Goal: Task Accomplishment & Management: Use online tool/utility

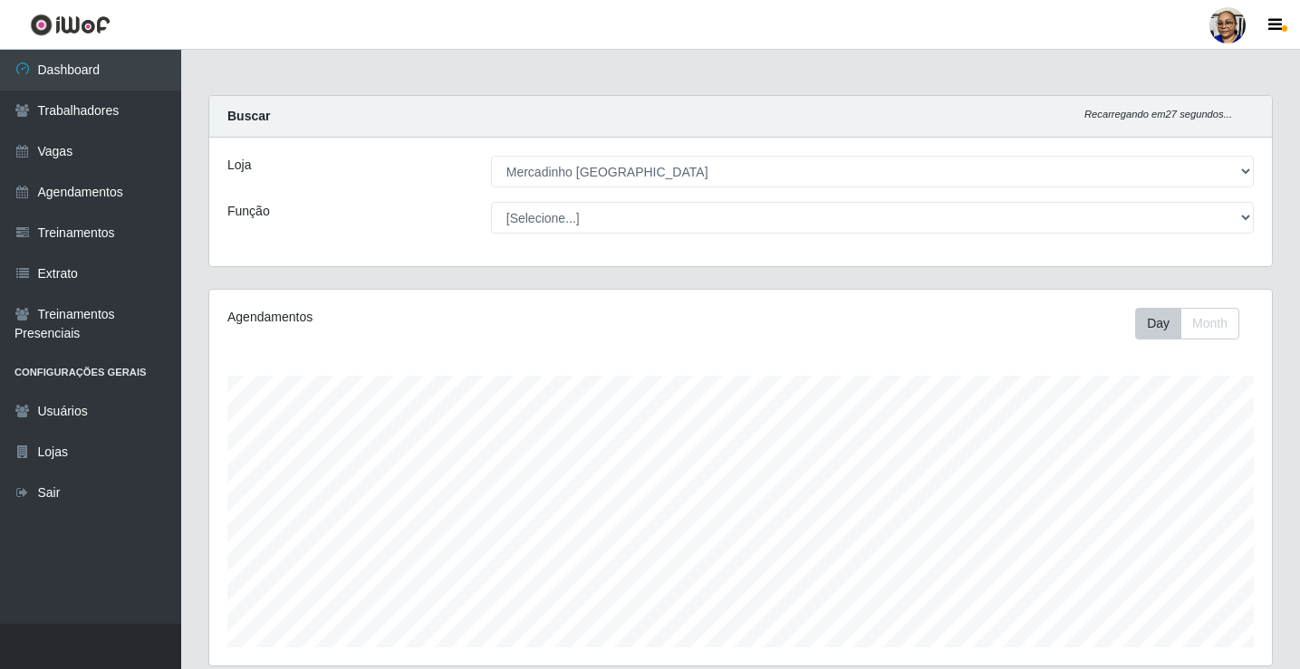
select select "345"
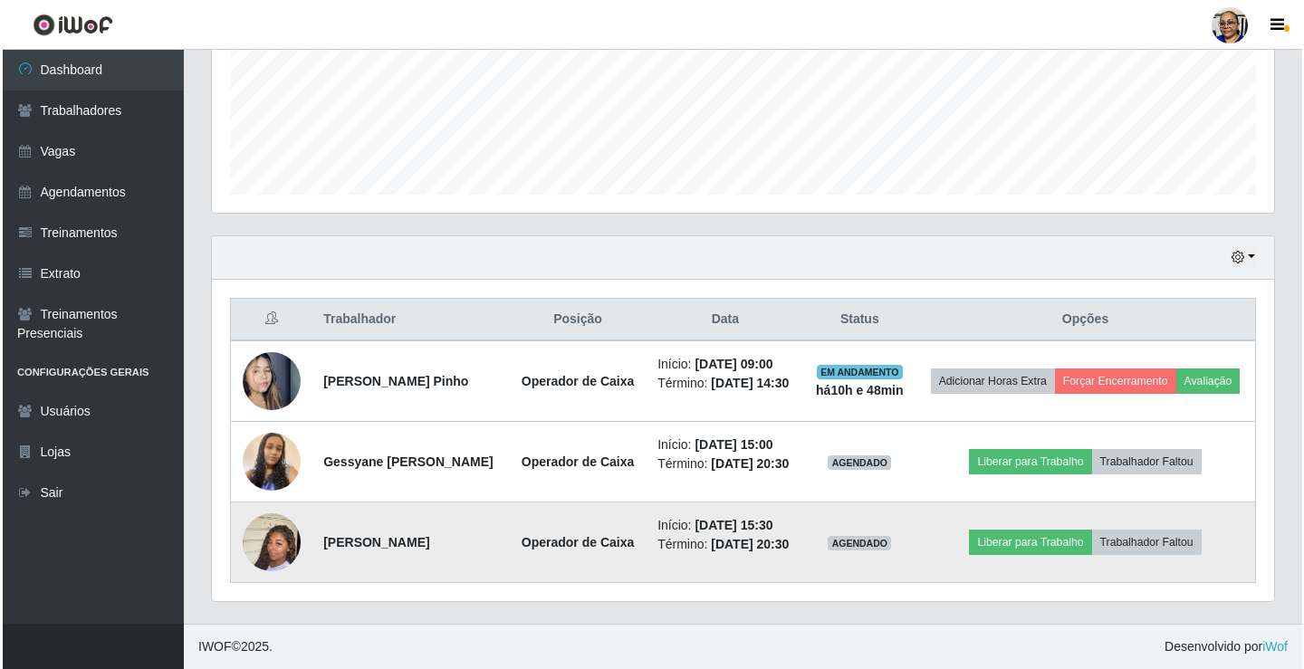
scroll to position [376, 1062]
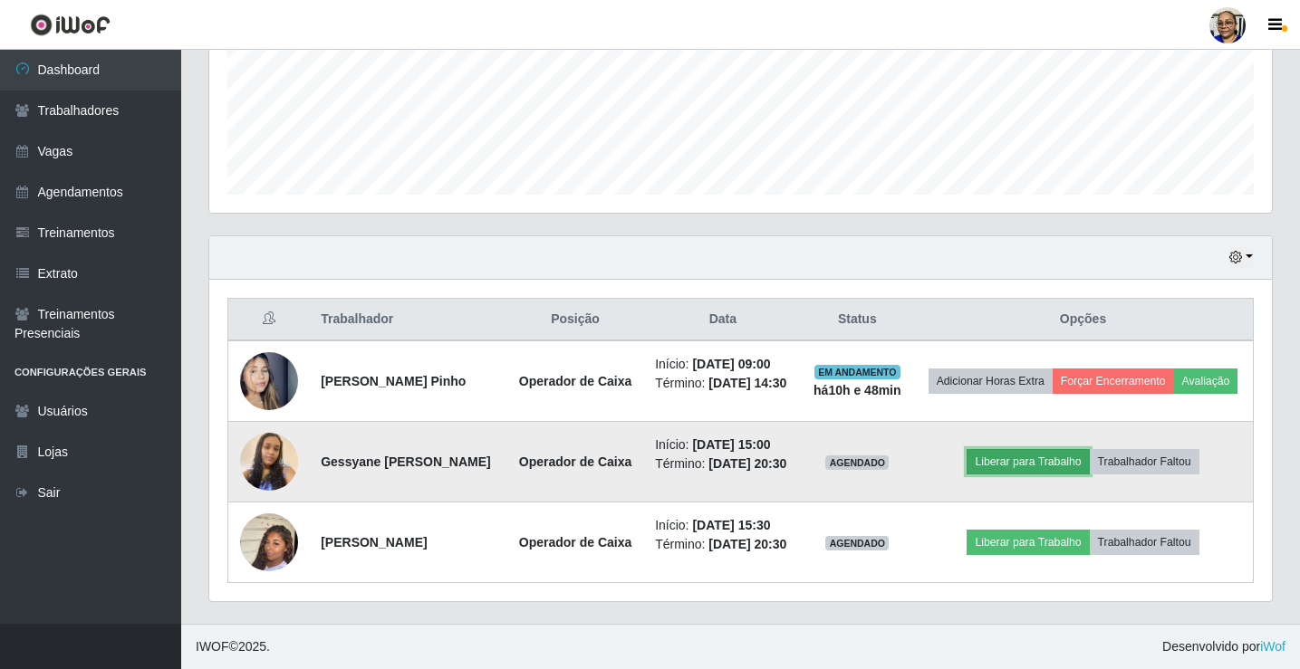
click at [1063, 449] on button "Liberar para Trabalho" at bounding box center [1027, 461] width 122 height 25
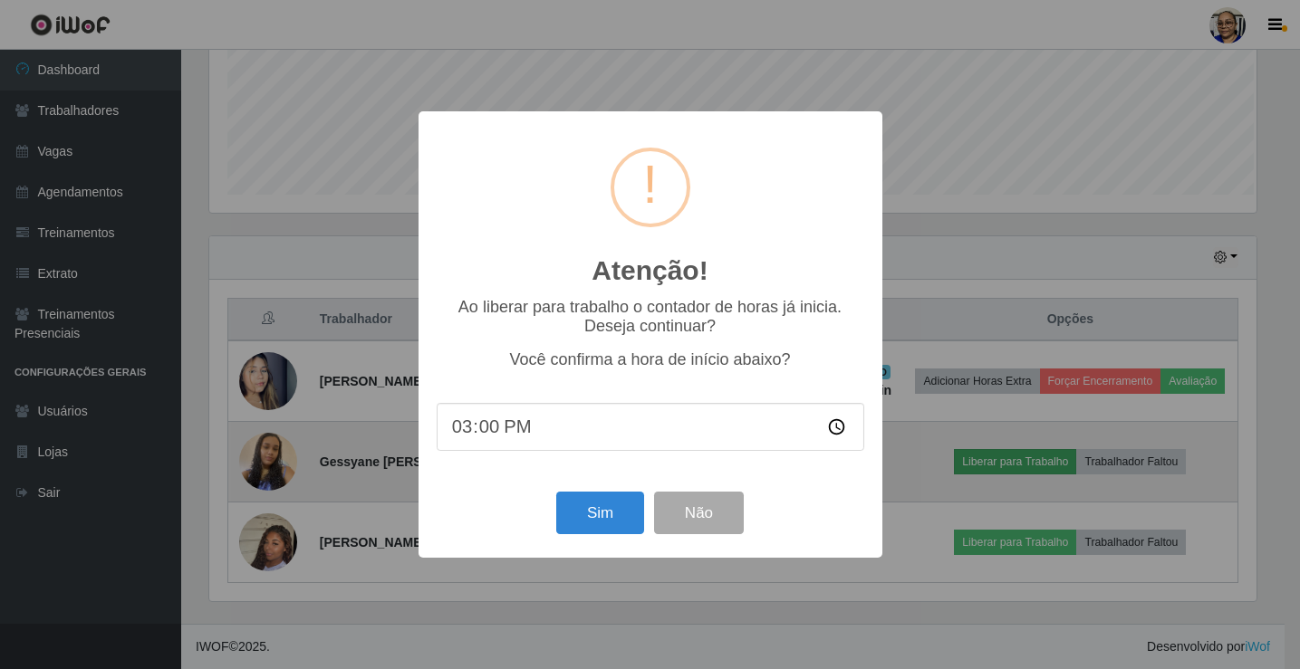
scroll to position [376, 1051]
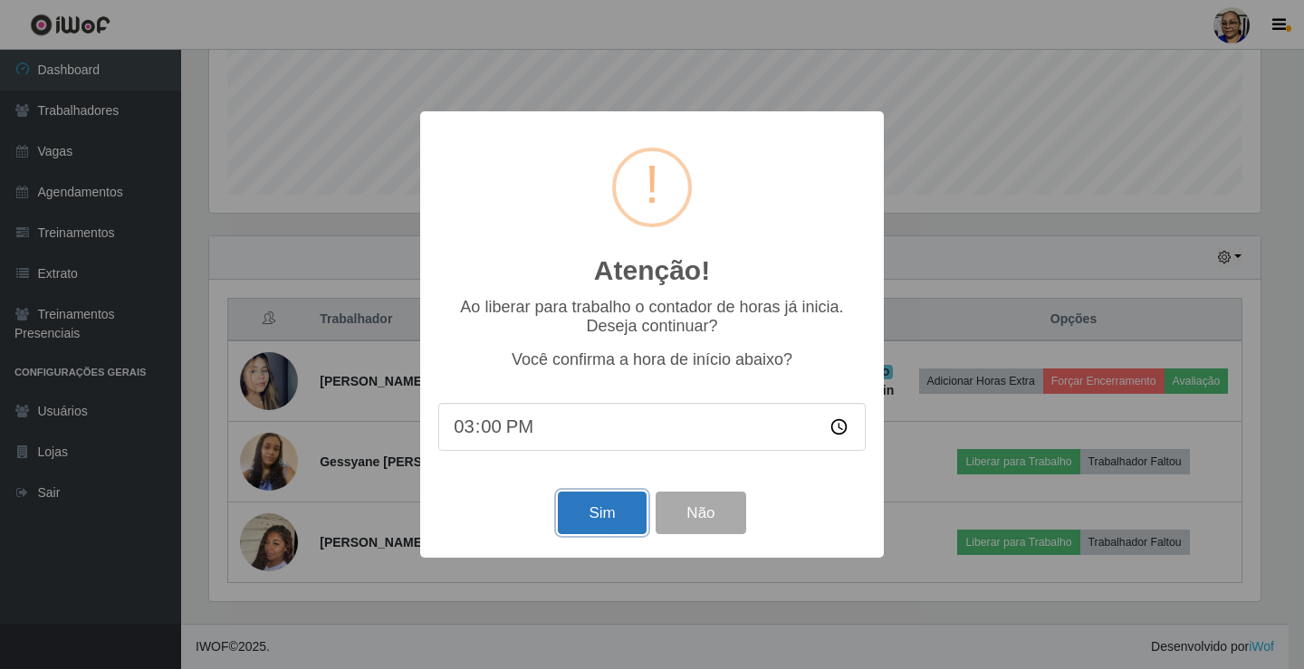
click at [602, 518] on button "Sim" at bounding box center [602, 513] width 88 height 43
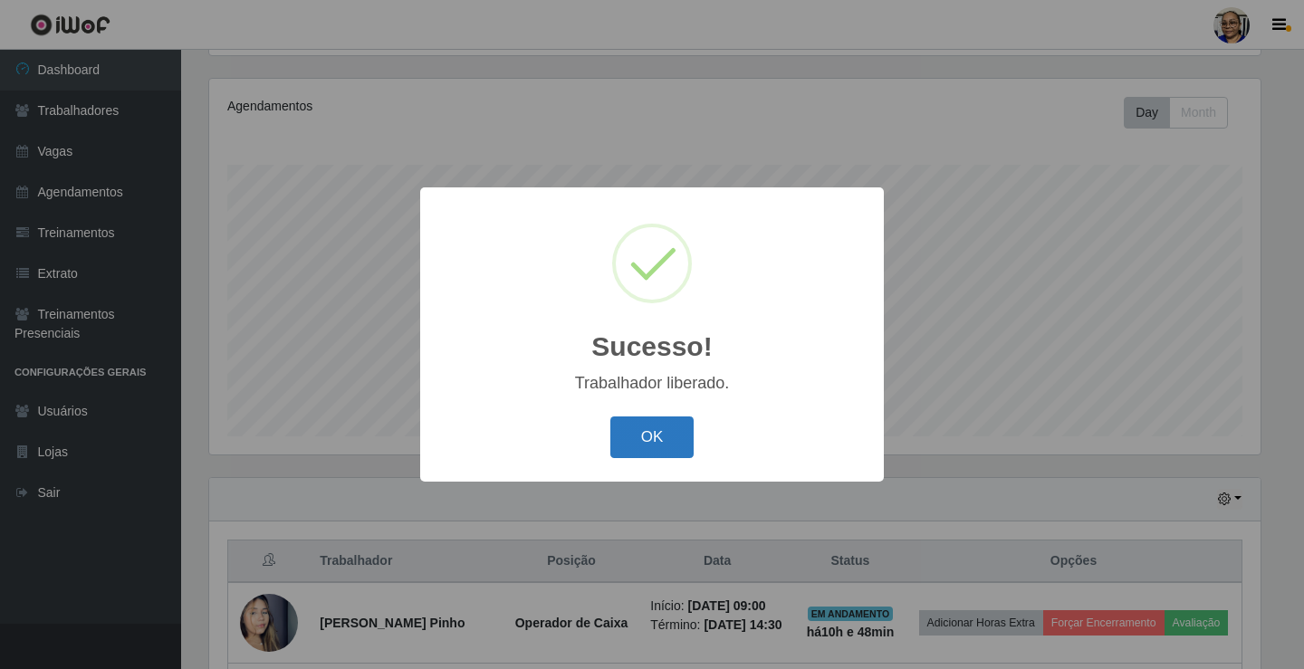
click at [653, 438] on button "OK" at bounding box center [652, 438] width 84 height 43
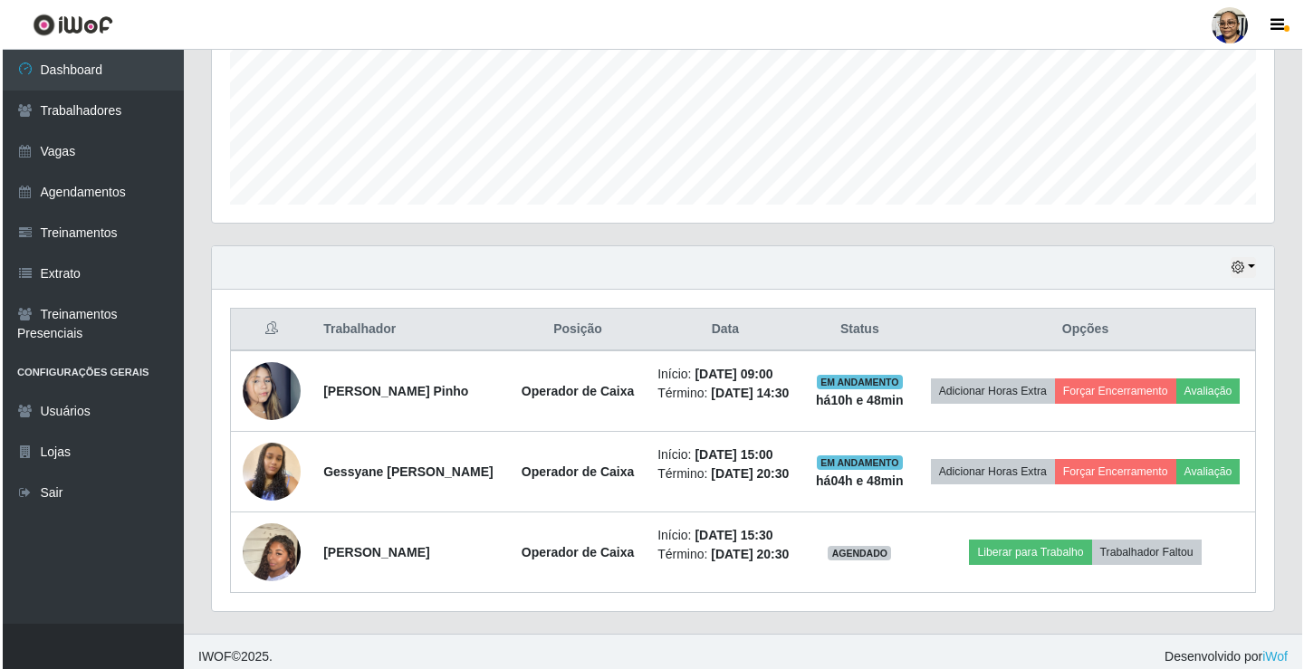
scroll to position [494, 0]
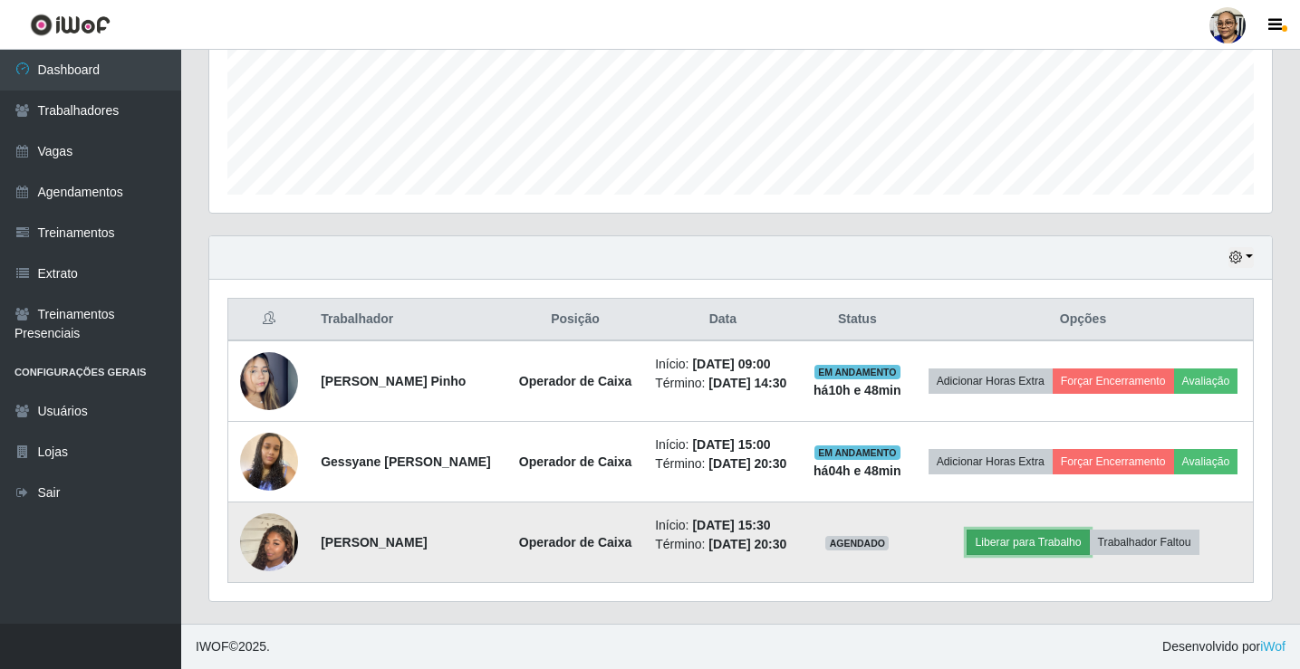
click at [1056, 541] on button "Liberar para Trabalho" at bounding box center [1027, 542] width 122 height 25
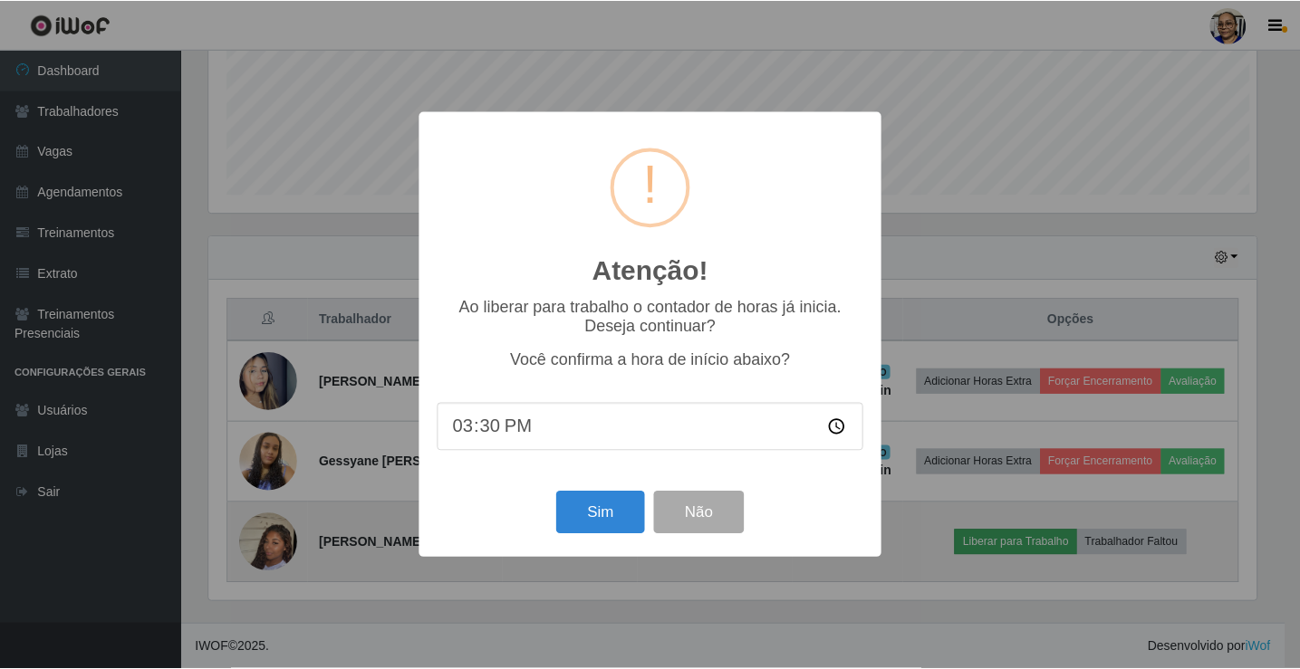
scroll to position [376, 1051]
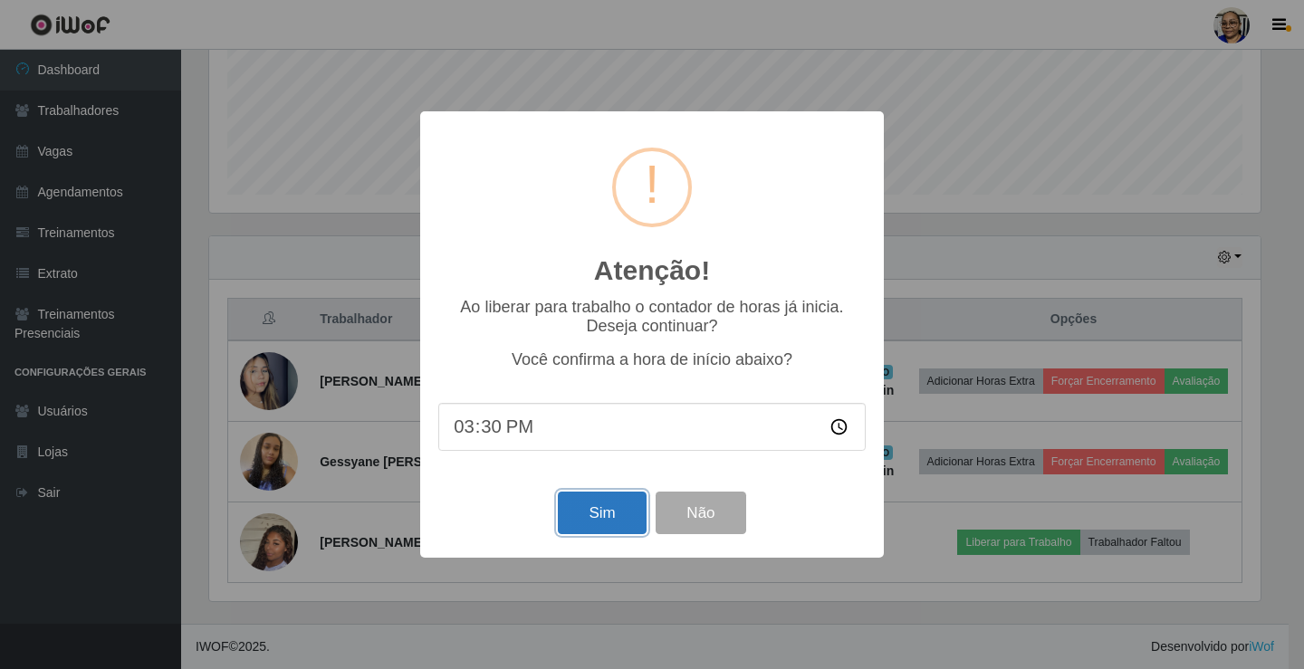
click at [608, 522] on button "Sim" at bounding box center [602, 513] width 88 height 43
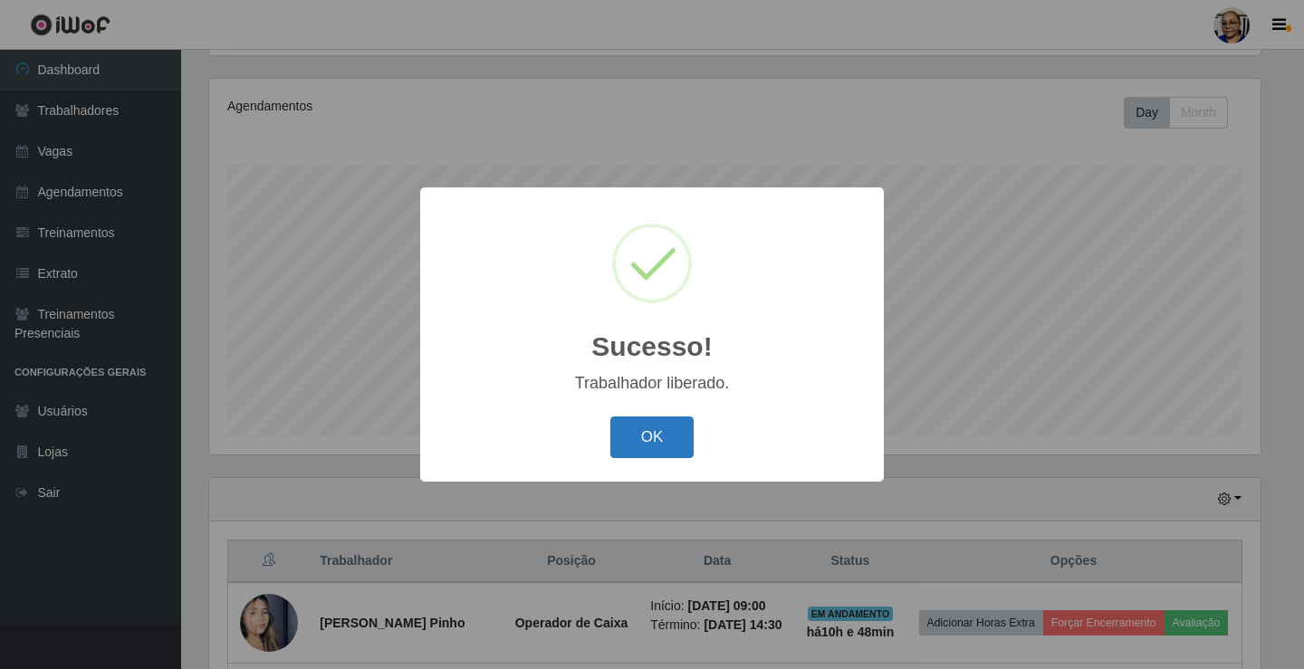
click at [666, 427] on button "OK" at bounding box center [652, 438] width 84 height 43
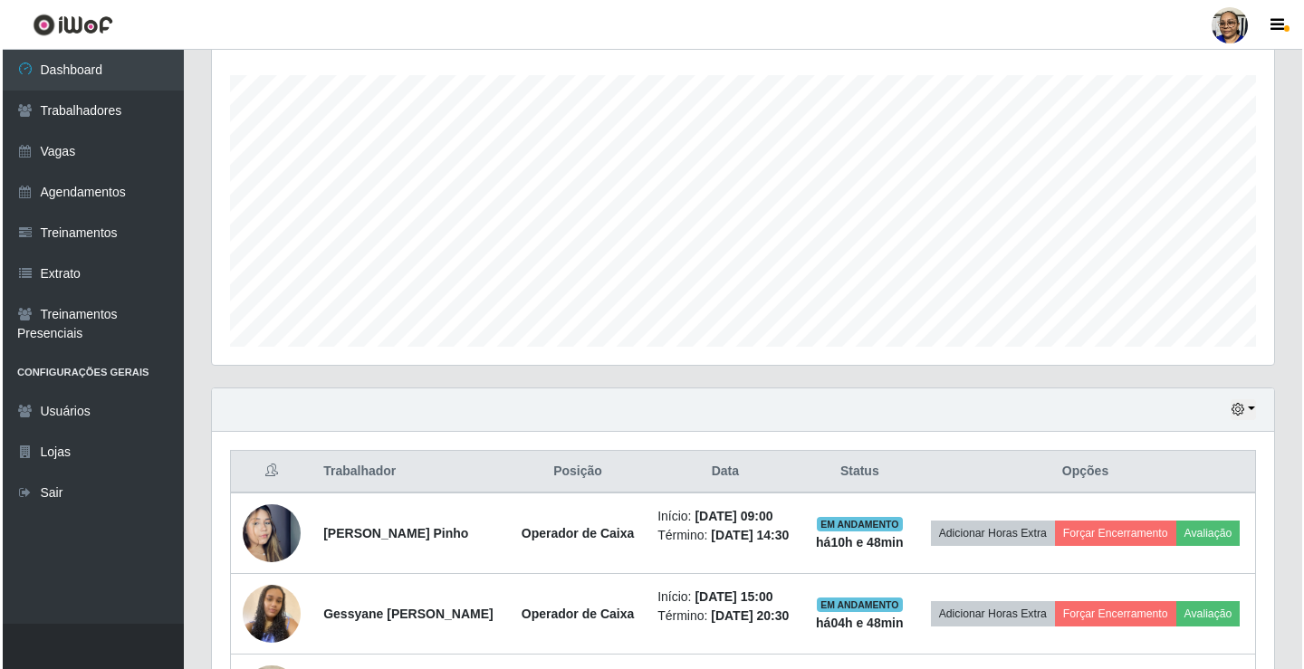
scroll to position [494, 0]
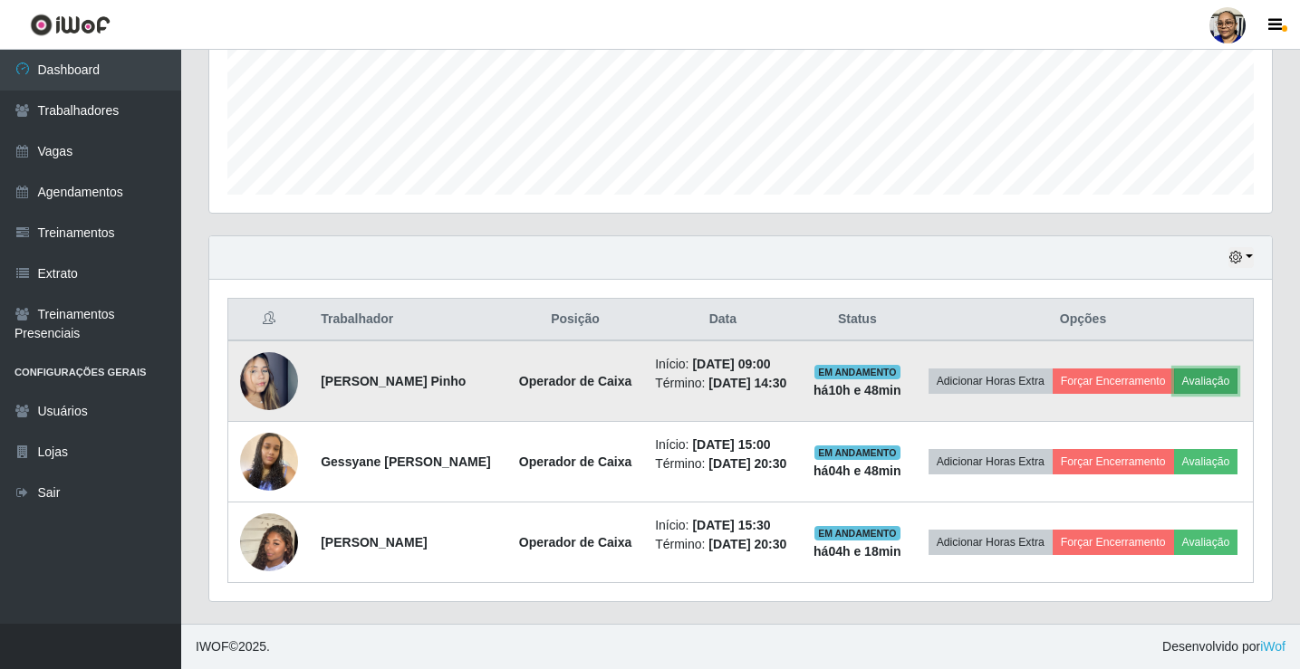
click at [1174, 369] on button "Avaliação" at bounding box center [1206, 381] width 64 height 25
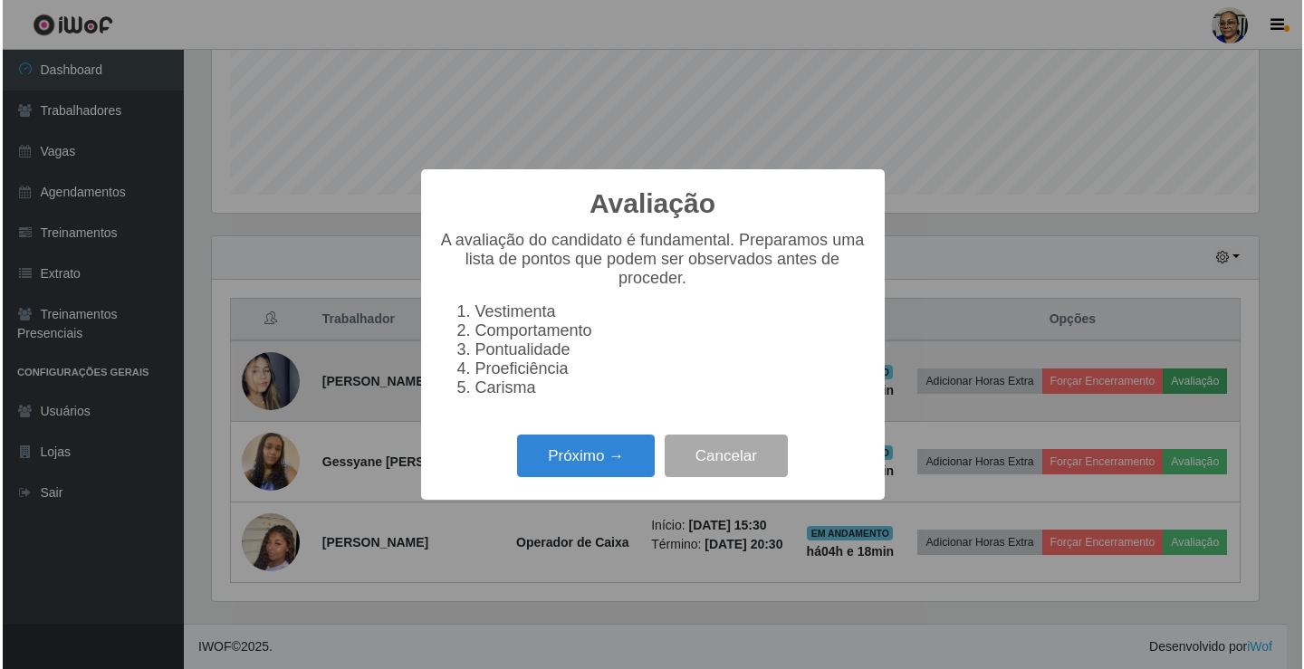
scroll to position [376, 1051]
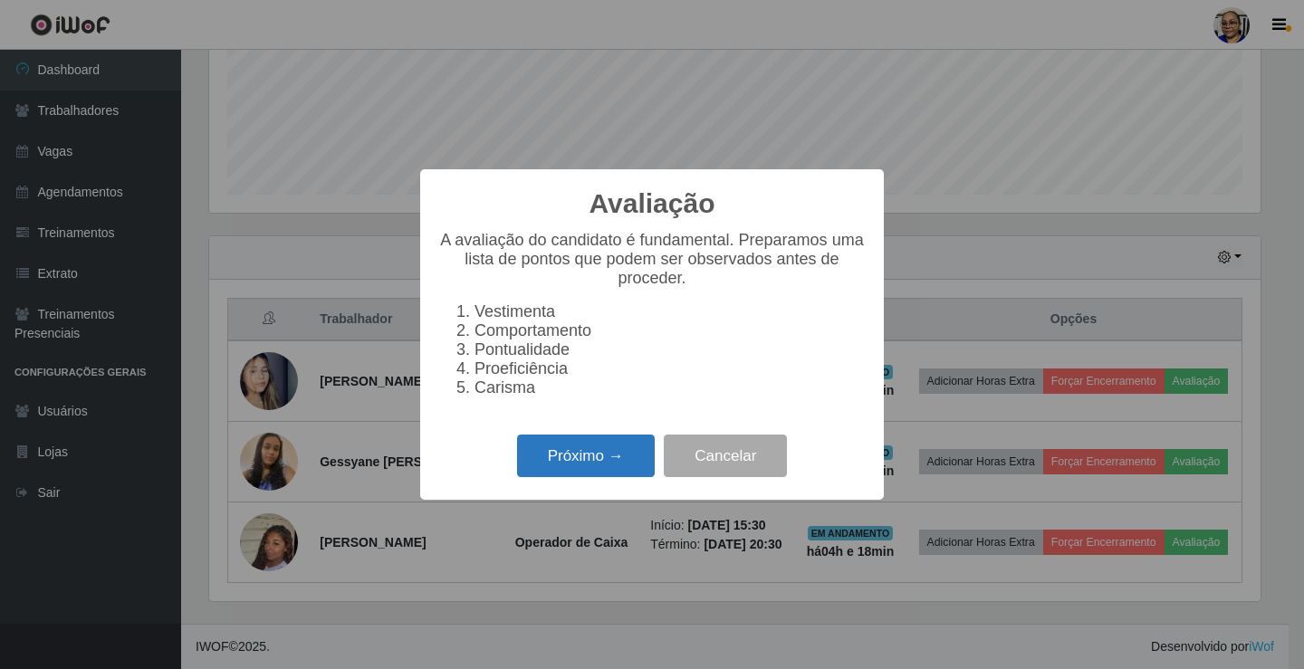
click at [598, 466] on button "Próximo →" at bounding box center [586, 456] width 138 height 43
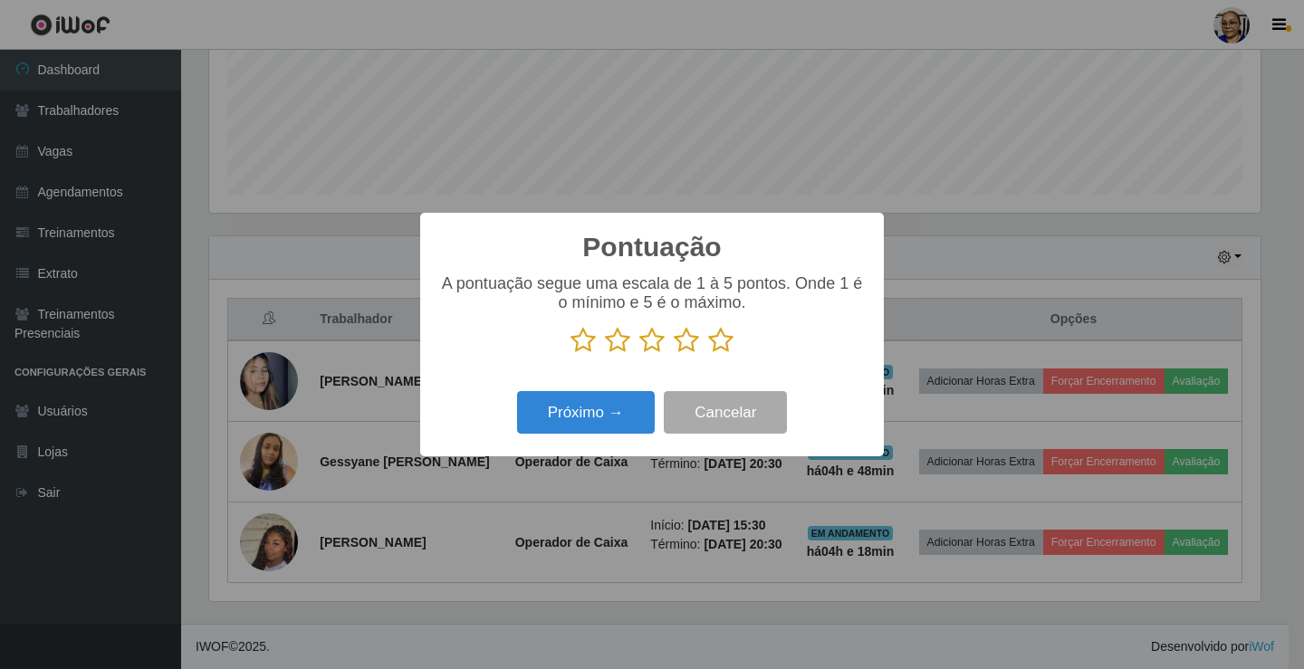
scroll to position [905289, 904613]
click at [722, 337] on icon at bounding box center [720, 340] width 25 height 27
click at [708, 354] on input "radio" at bounding box center [708, 354] width 0 height 0
click at [611, 416] on button "Próximo →" at bounding box center [586, 412] width 138 height 43
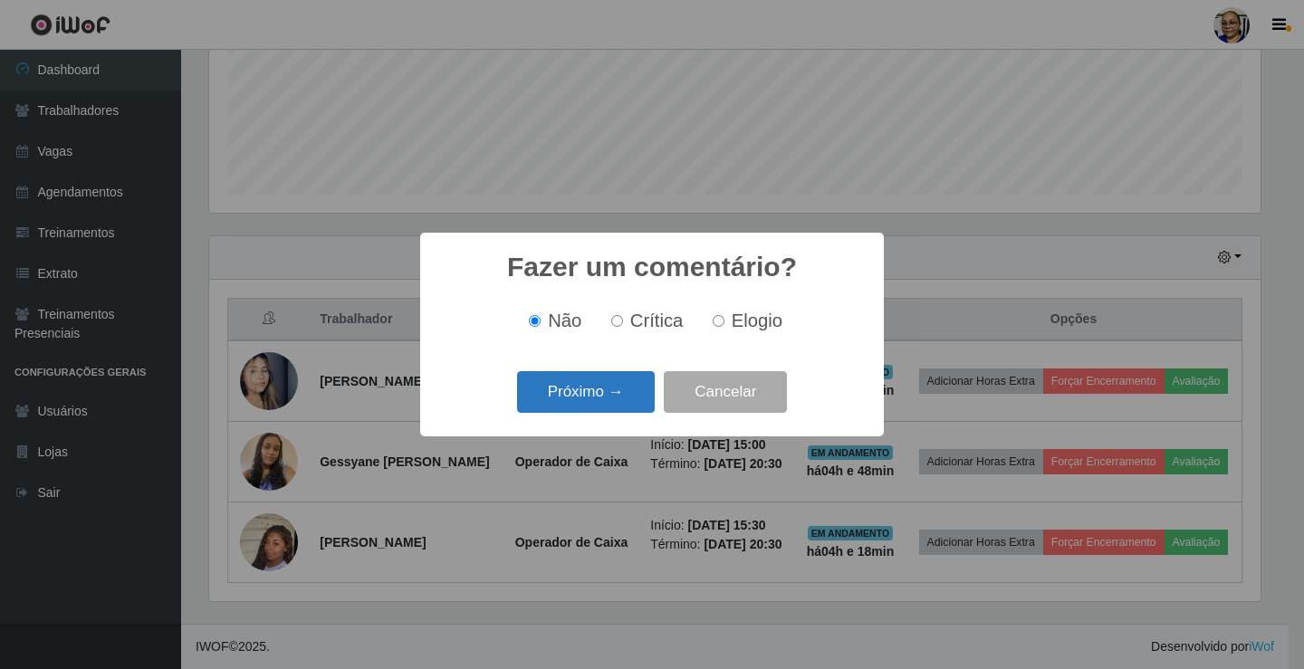
click at [617, 398] on button "Próximo →" at bounding box center [586, 392] width 138 height 43
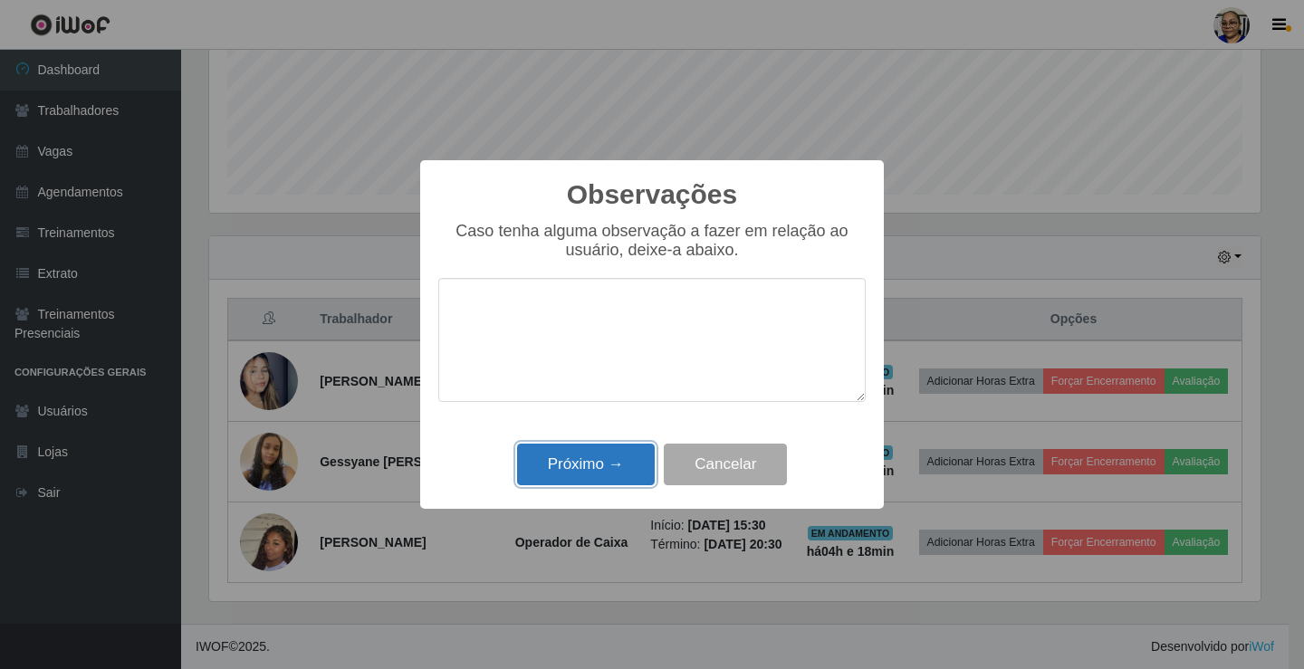
click at [608, 461] on button "Próximo →" at bounding box center [586, 465] width 138 height 43
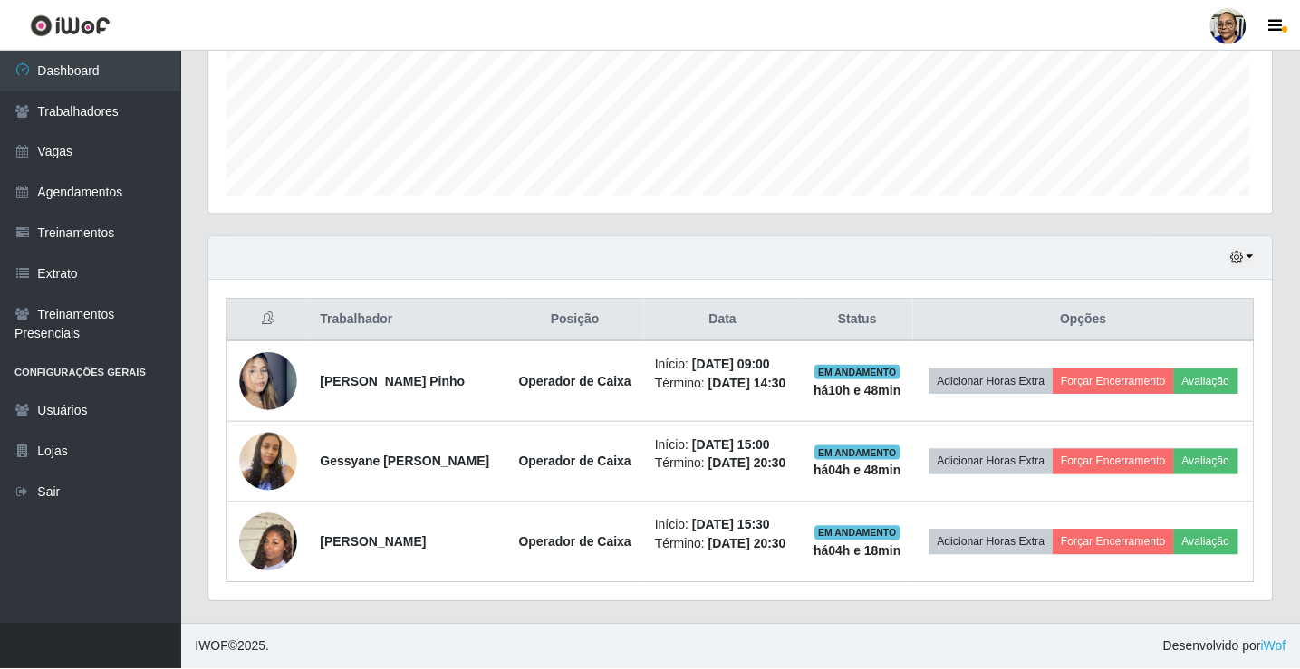
scroll to position [376, 1062]
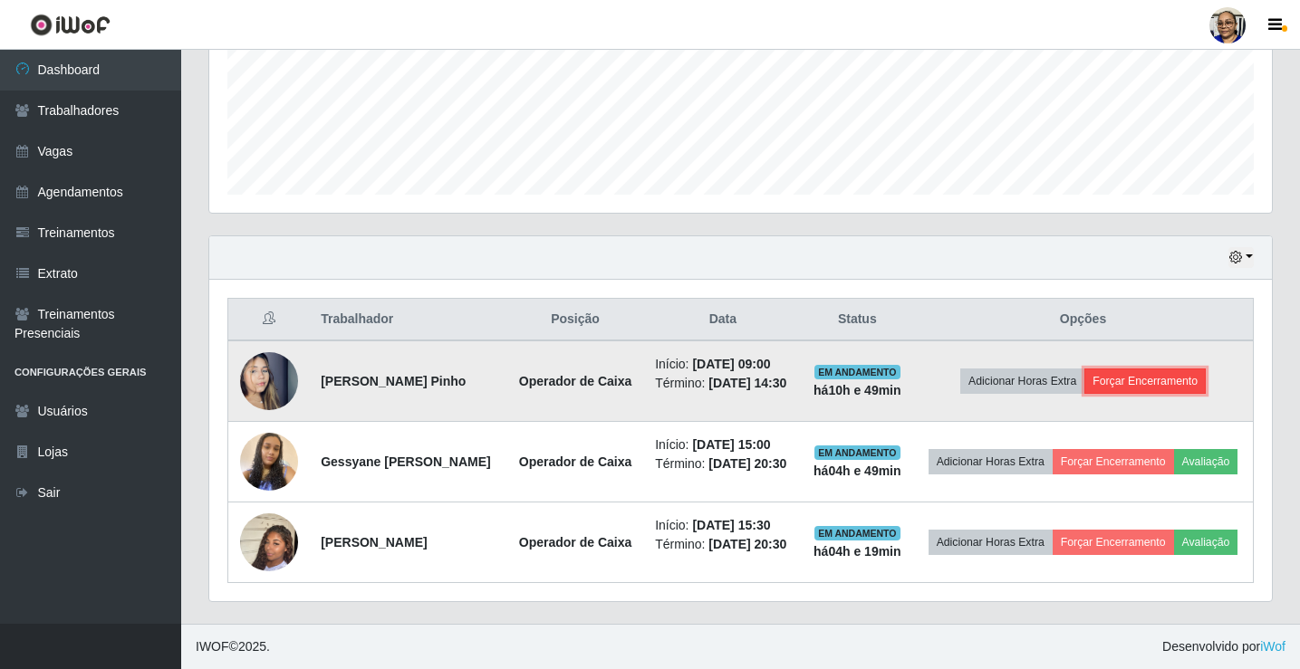
click at [1189, 369] on button "Forçar Encerramento" at bounding box center [1144, 381] width 121 height 25
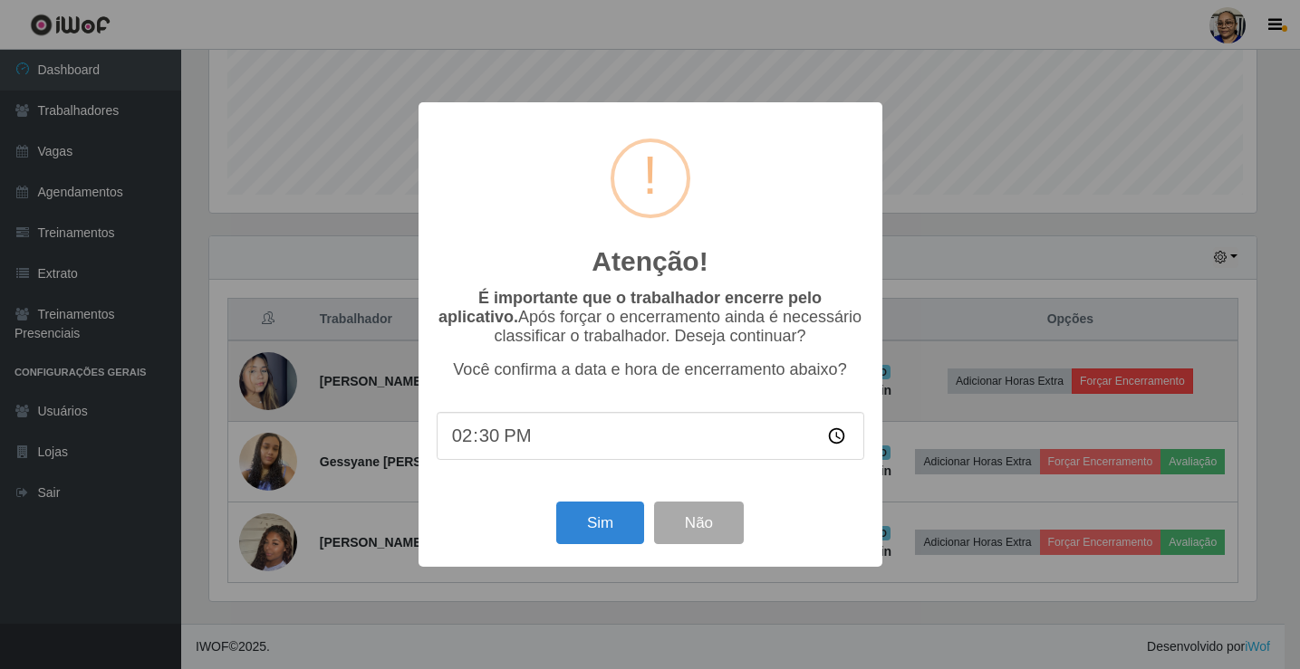
scroll to position [0, 0]
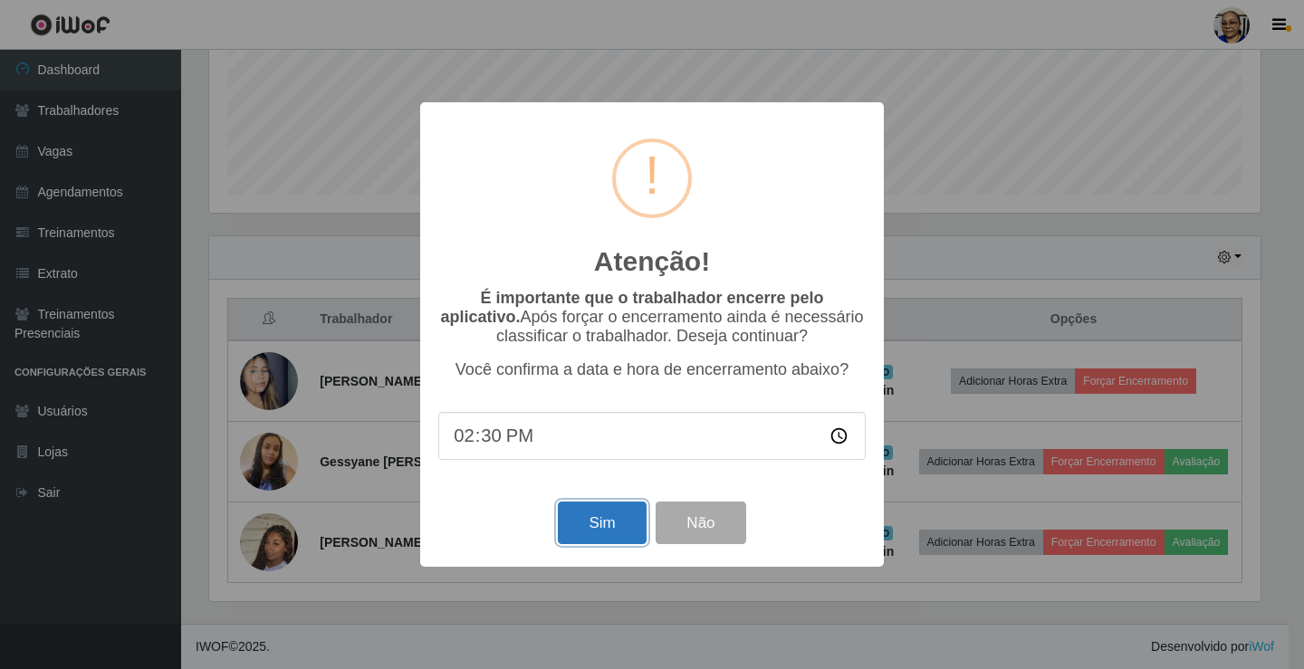
click at [592, 538] on button "Sim" at bounding box center [602, 523] width 88 height 43
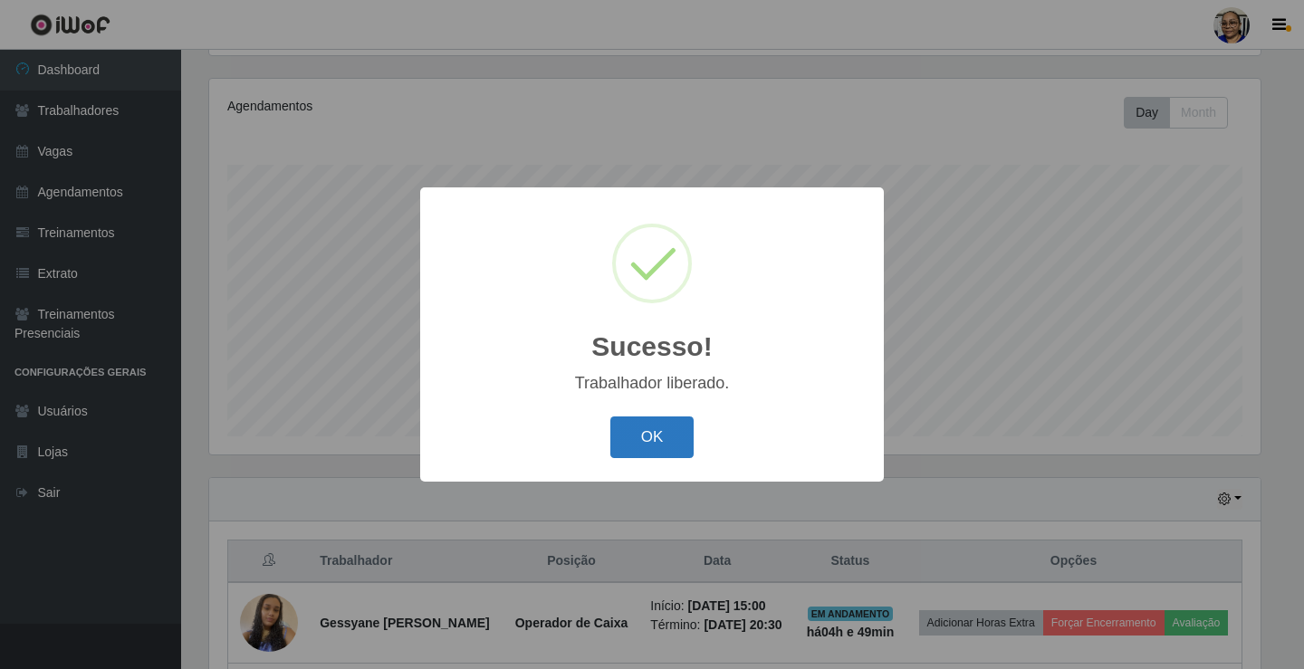
click at [671, 439] on button "OK" at bounding box center [652, 438] width 84 height 43
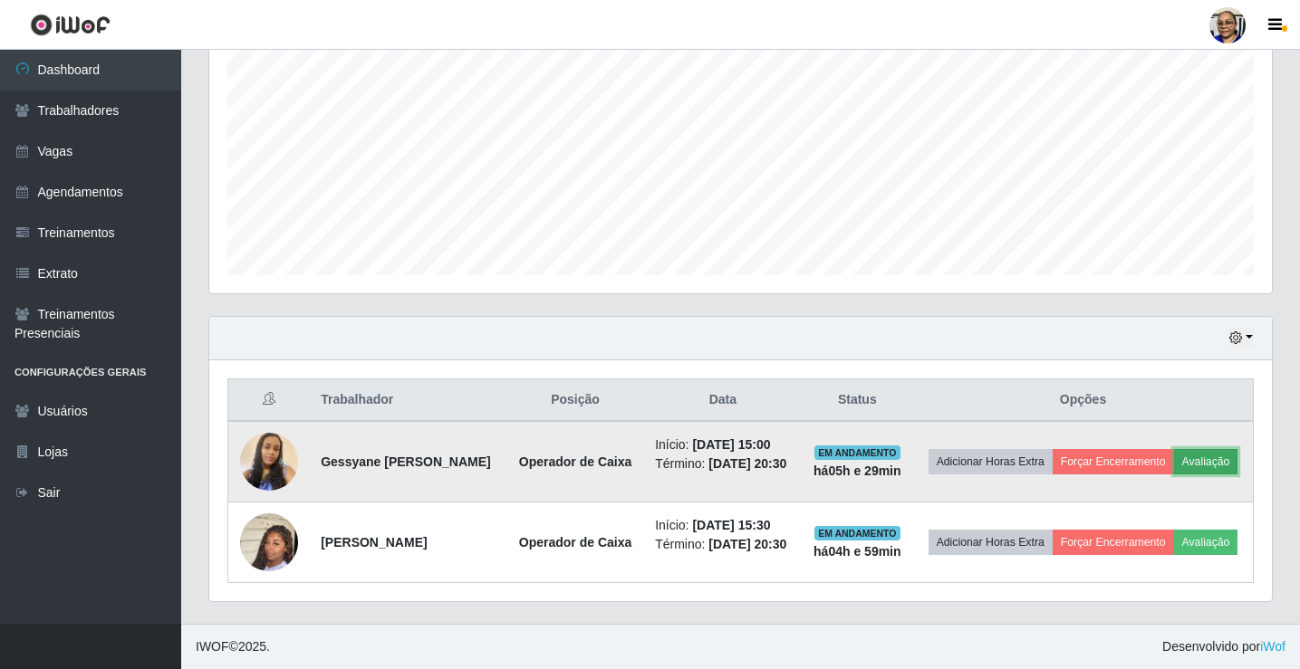
click at [1174, 457] on button "Avaliação" at bounding box center [1206, 461] width 64 height 25
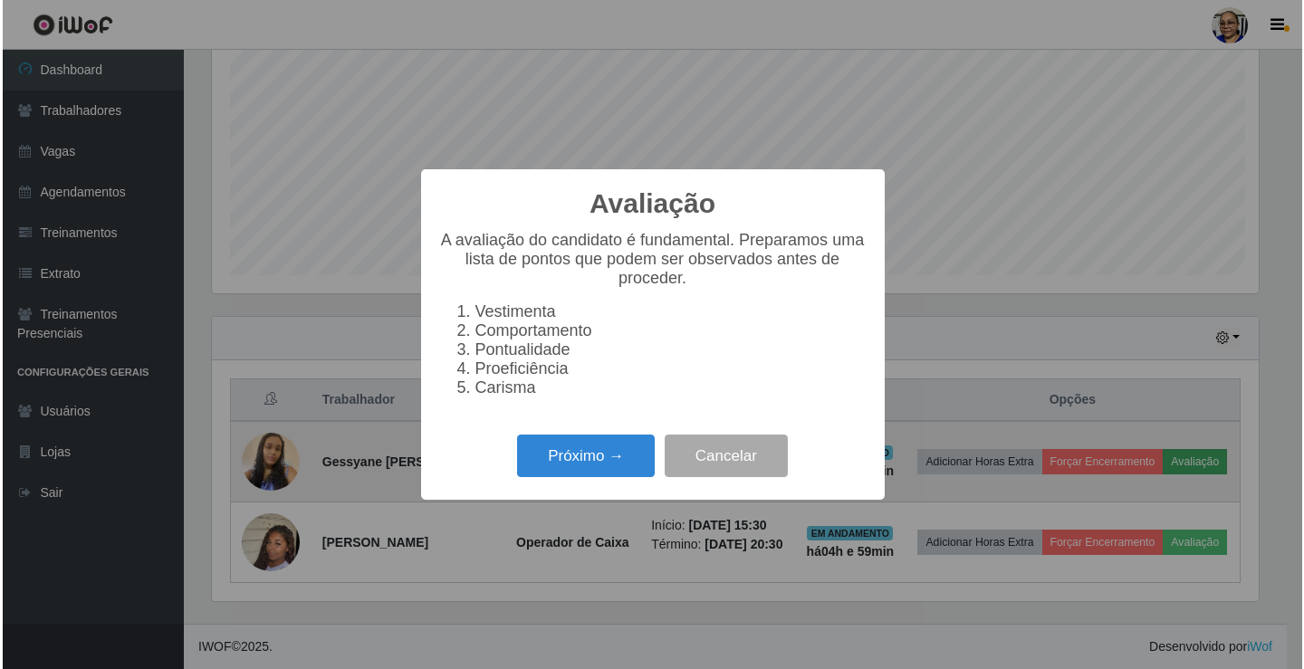
scroll to position [376, 1051]
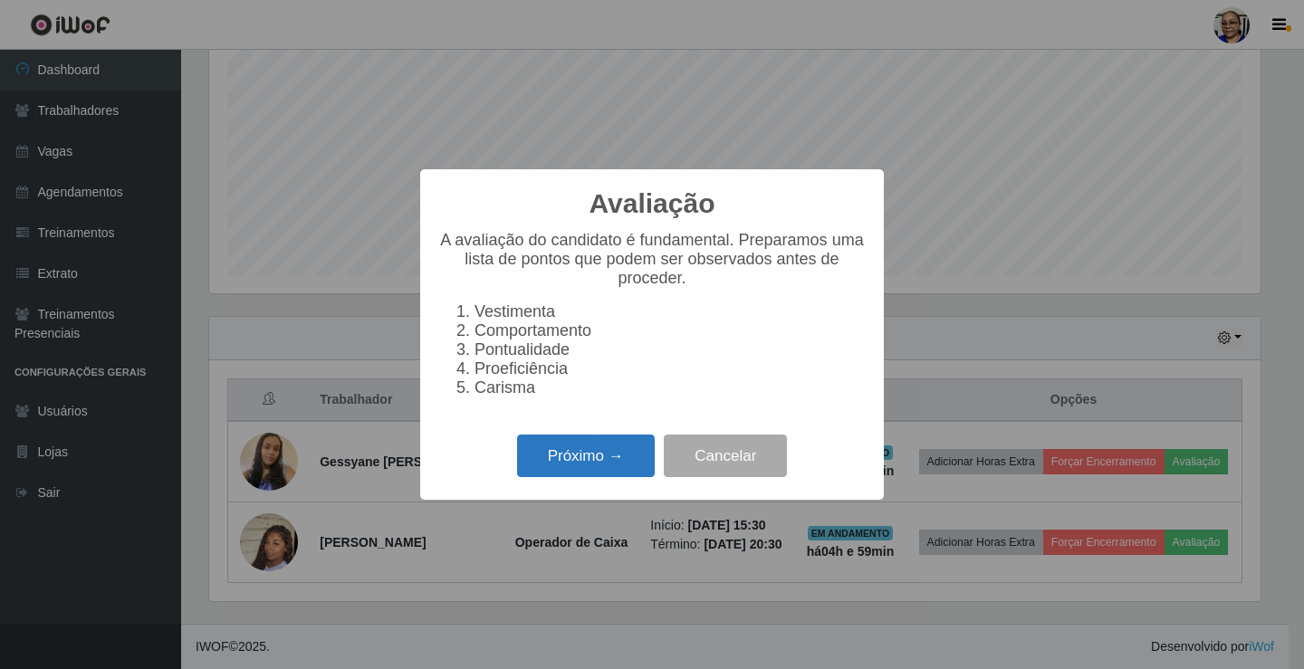
click at [585, 462] on button "Próximo →" at bounding box center [586, 456] width 138 height 43
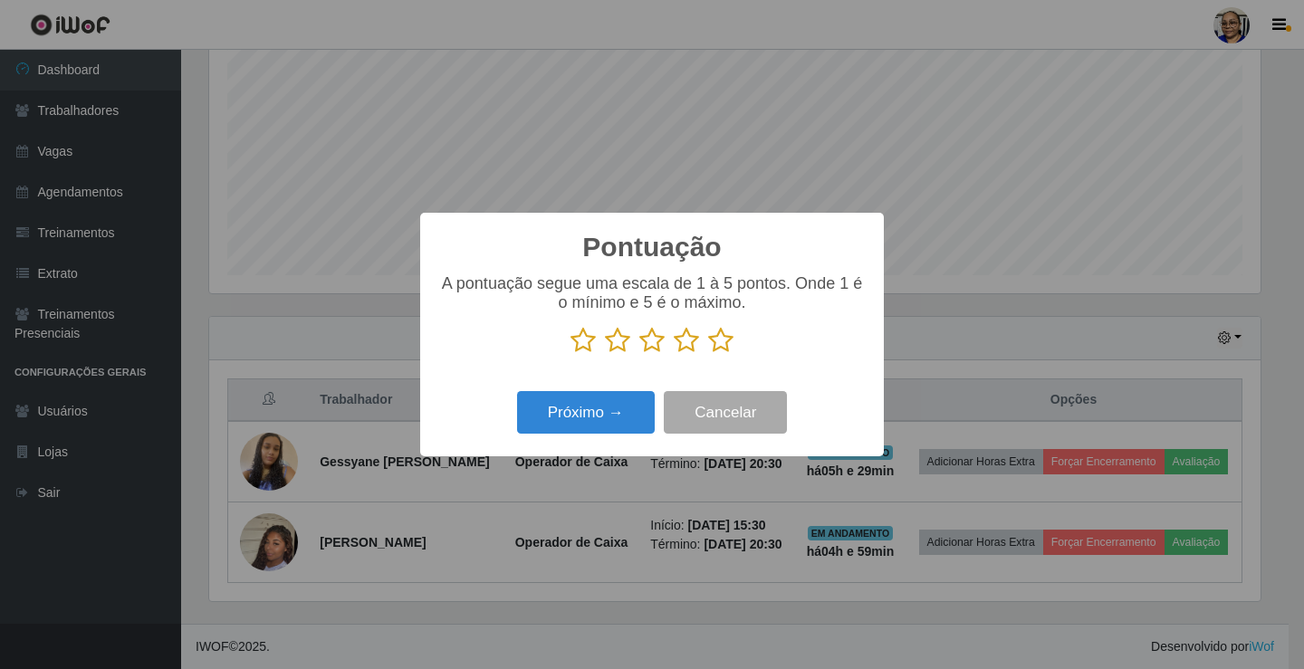
click at [721, 342] on icon at bounding box center [720, 340] width 25 height 27
click at [708, 354] on input "radio" at bounding box center [708, 354] width 0 height 0
click at [617, 422] on button "Próximo →" at bounding box center [586, 412] width 138 height 43
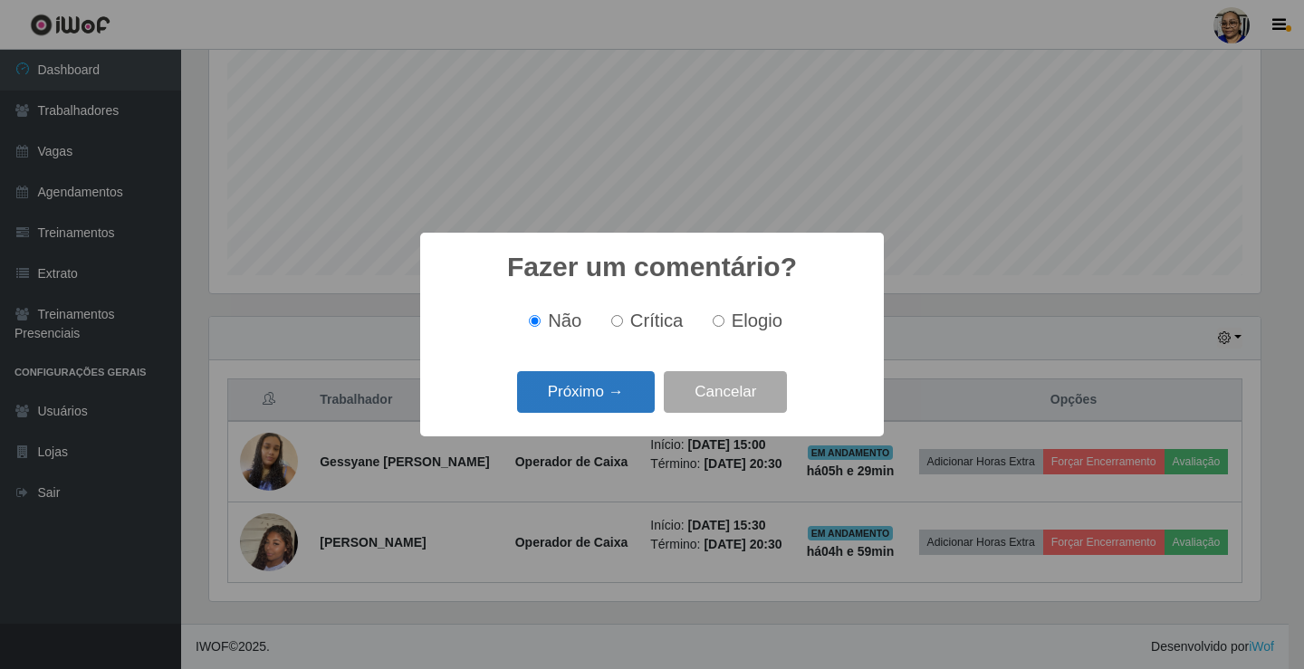
click at [624, 400] on button "Próximo →" at bounding box center [586, 392] width 138 height 43
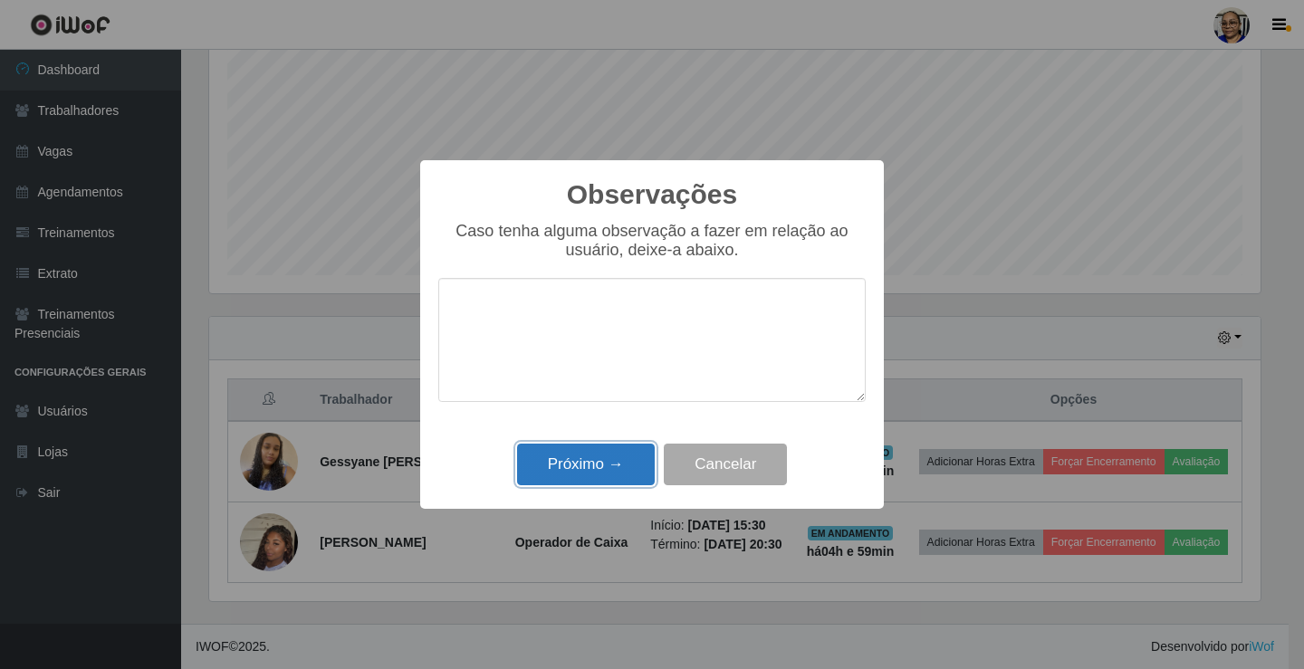
click at [606, 462] on button "Próximo →" at bounding box center [586, 465] width 138 height 43
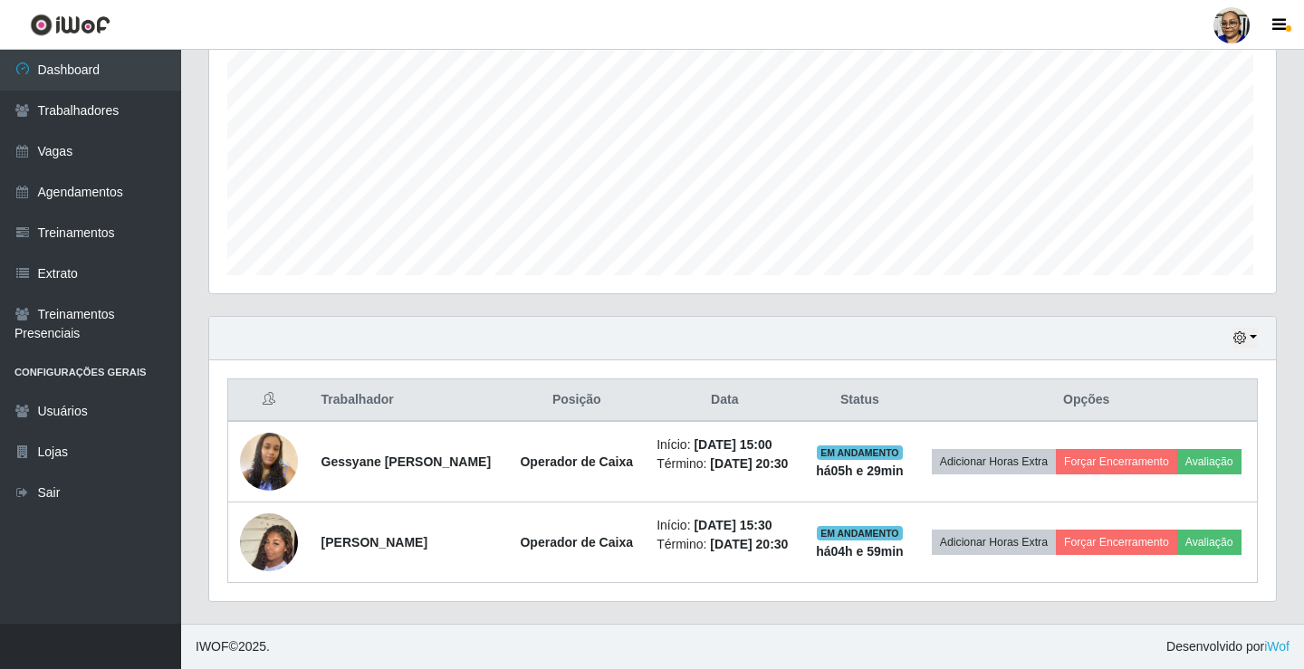
scroll to position [376, 1062]
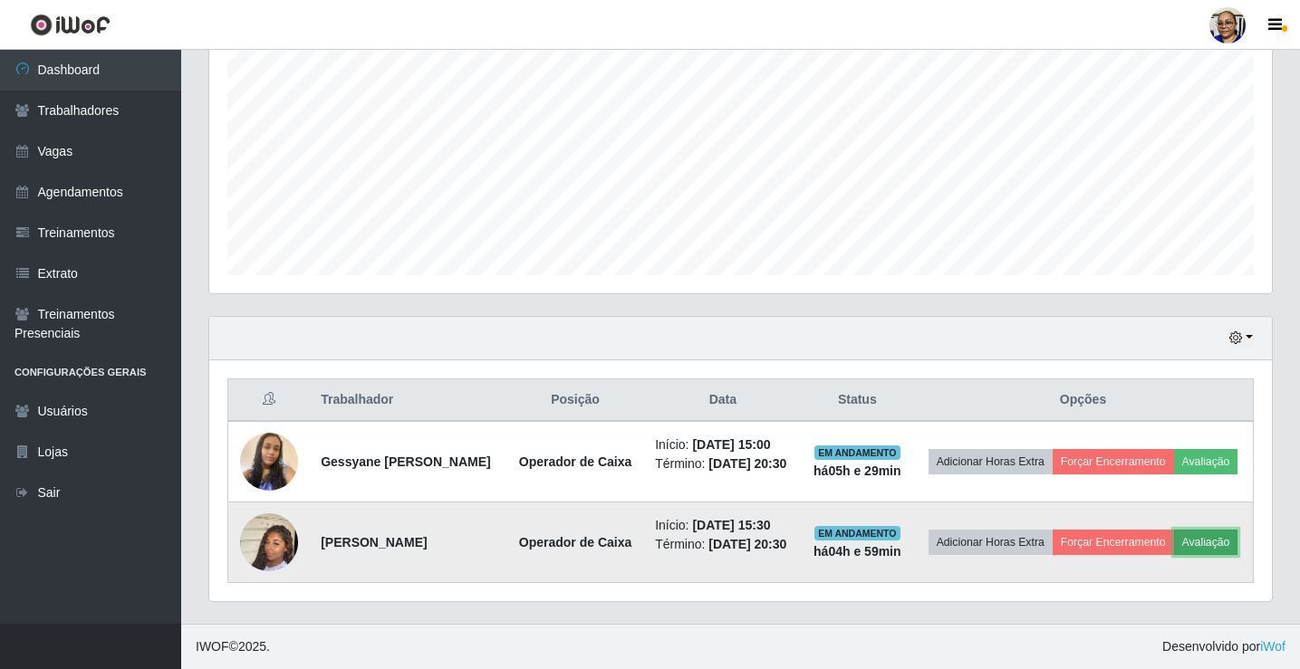
click at [1174, 547] on button "Avaliação" at bounding box center [1206, 542] width 64 height 25
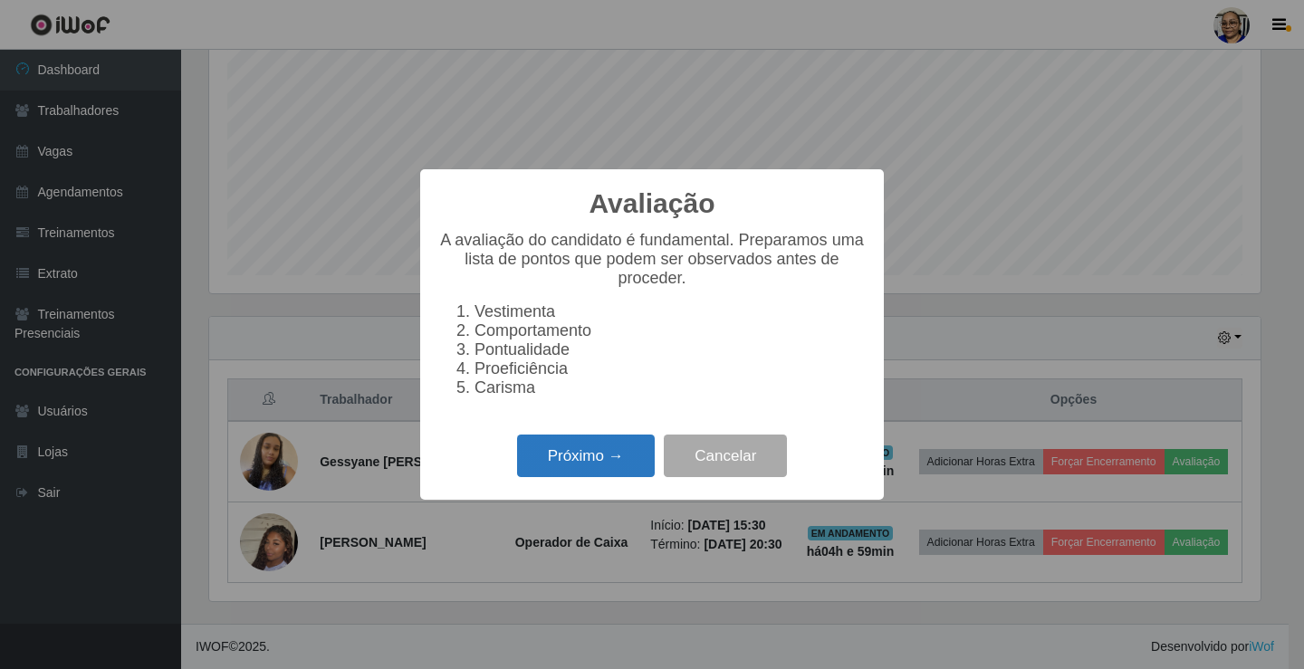
click at [625, 475] on button "Próximo →" at bounding box center [586, 456] width 138 height 43
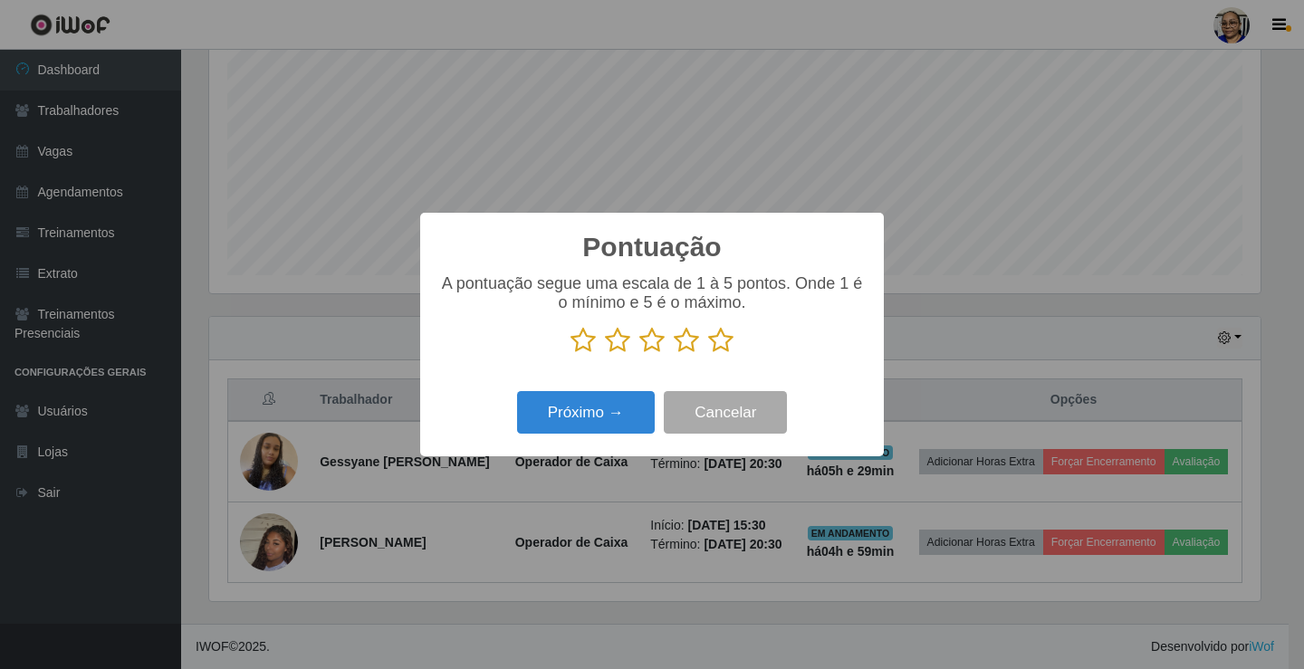
scroll to position [905289, 904613]
click at [720, 346] on icon at bounding box center [720, 340] width 25 height 27
click at [708, 354] on input "radio" at bounding box center [708, 354] width 0 height 0
click at [616, 415] on button "Próximo →" at bounding box center [586, 412] width 138 height 43
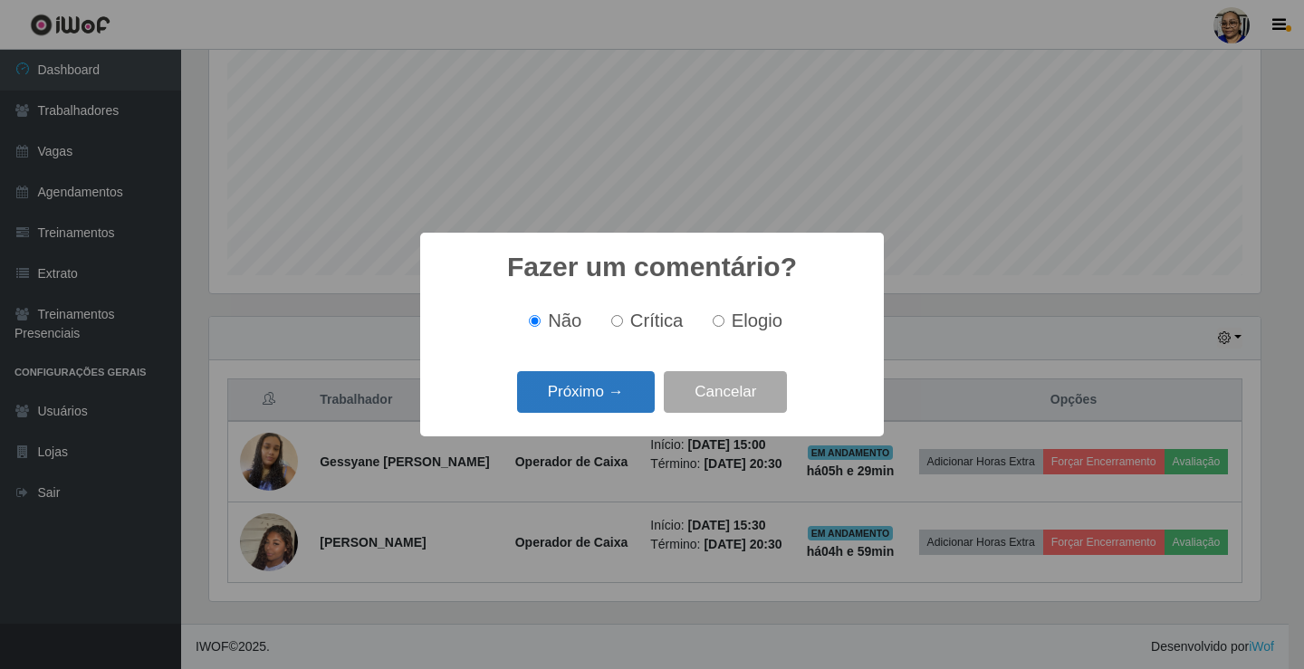
click at [618, 397] on button "Próximo →" at bounding box center [586, 392] width 138 height 43
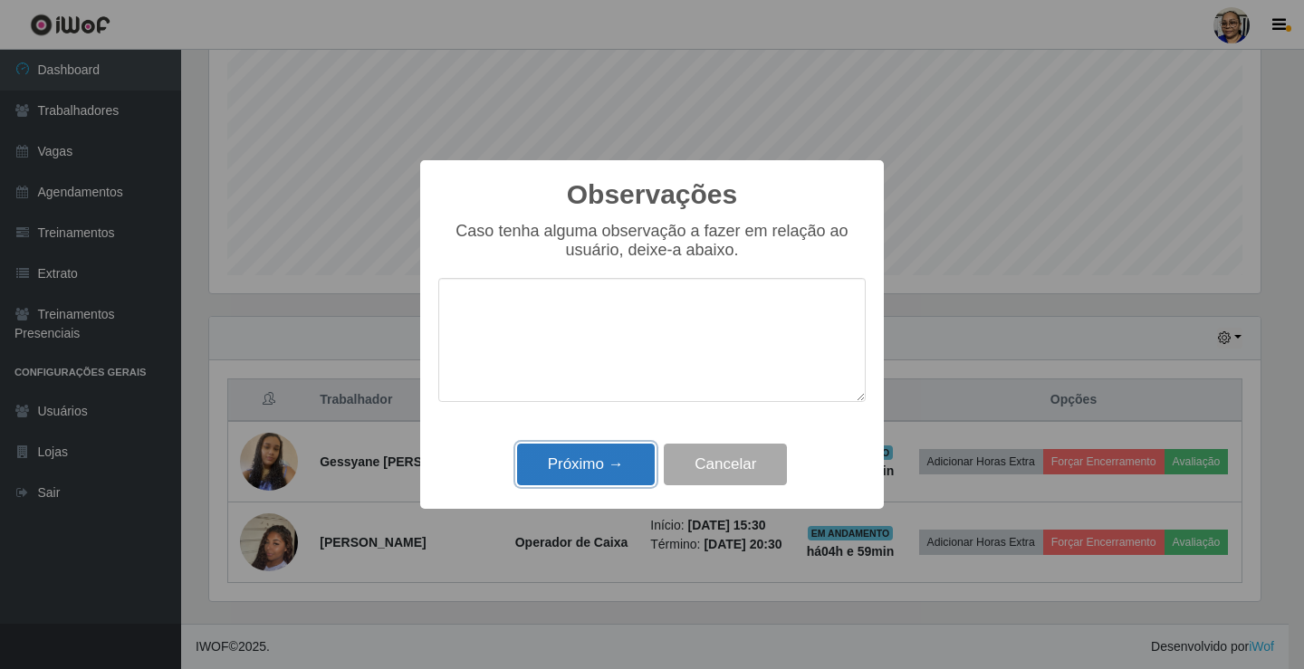
click at [603, 459] on button "Próximo →" at bounding box center [586, 465] width 138 height 43
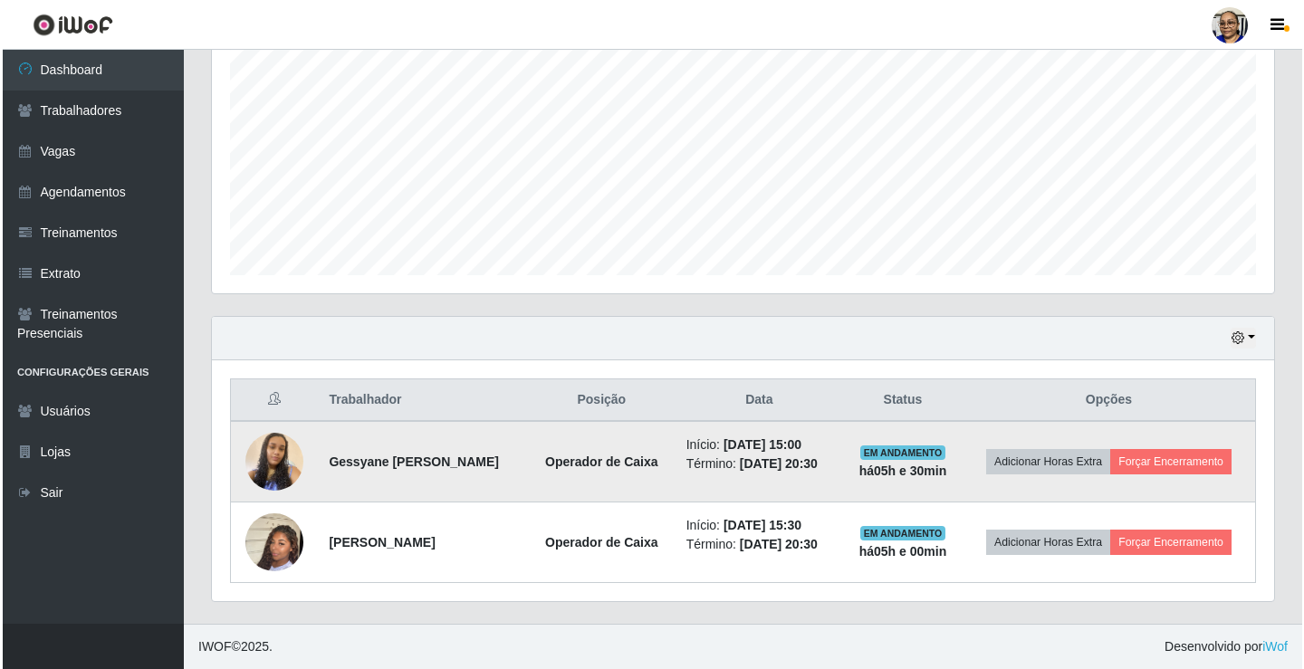
scroll to position [372, 0]
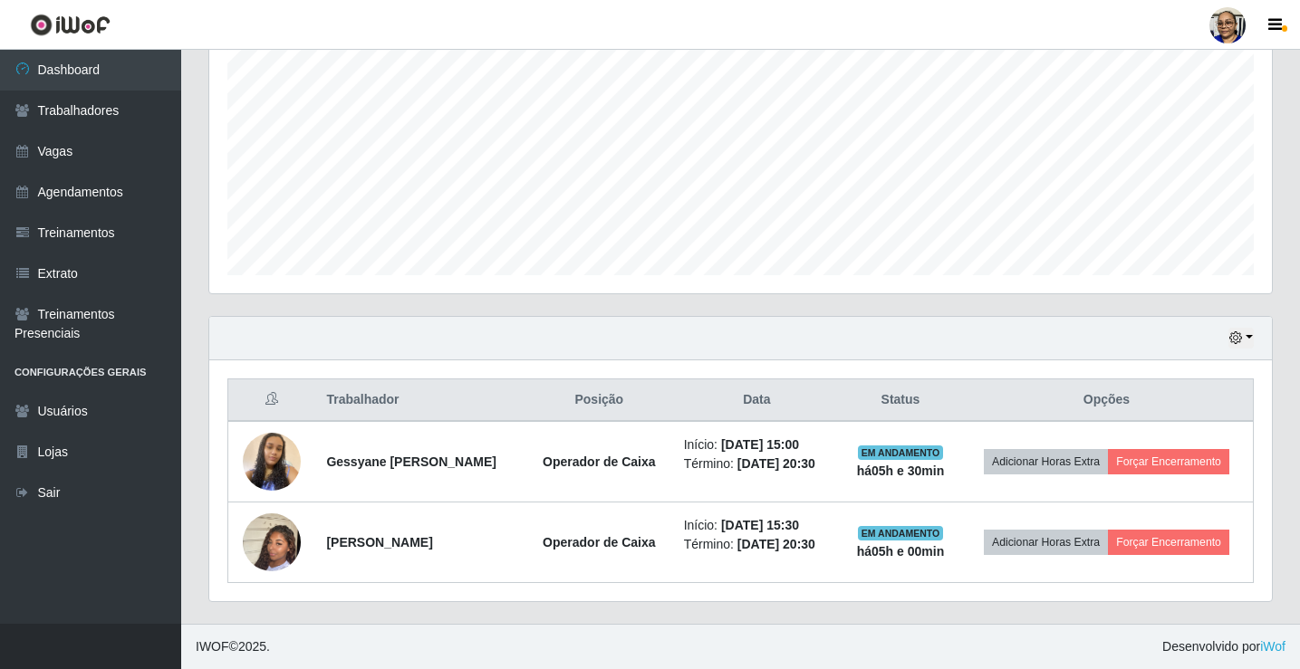
click at [809, 366] on div "Trabalhador Posição Data Status Opções Gessyane [PERSON_NAME] Operador de Caixa…" at bounding box center [740, 480] width 1062 height 241
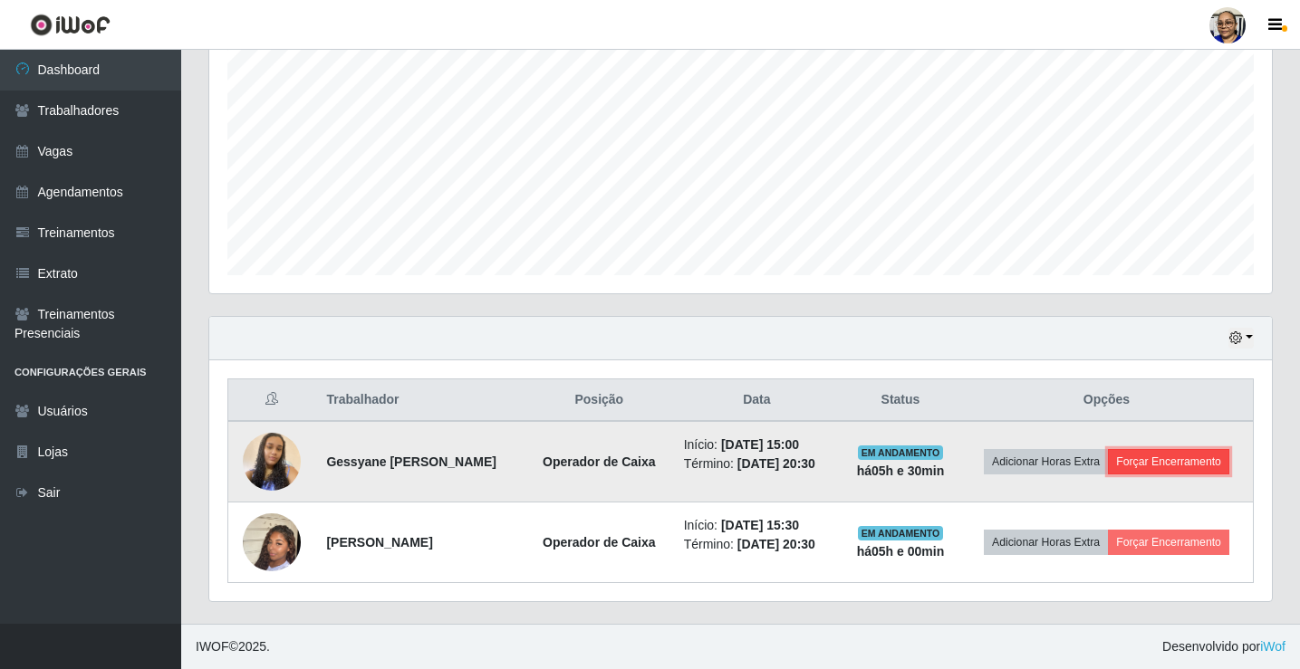
click at [1176, 459] on button "Forçar Encerramento" at bounding box center [1168, 461] width 121 height 25
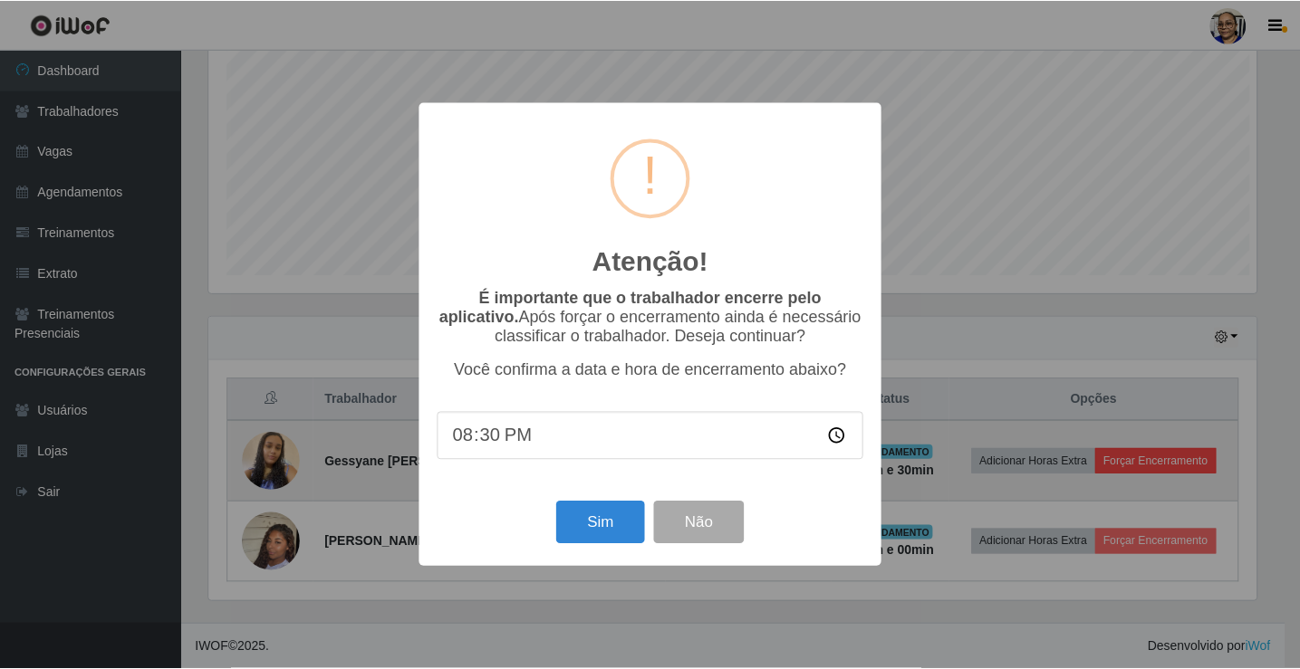
scroll to position [376, 1051]
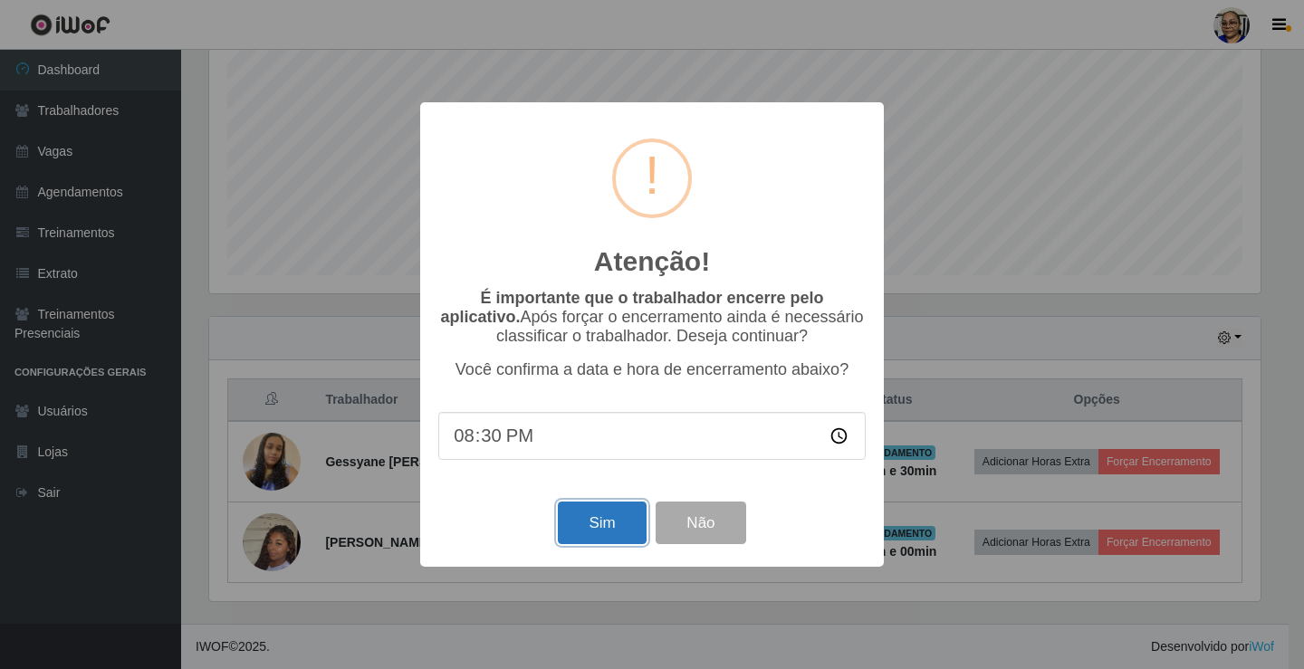
click at [606, 529] on button "Sim" at bounding box center [602, 523] width 88 height 43
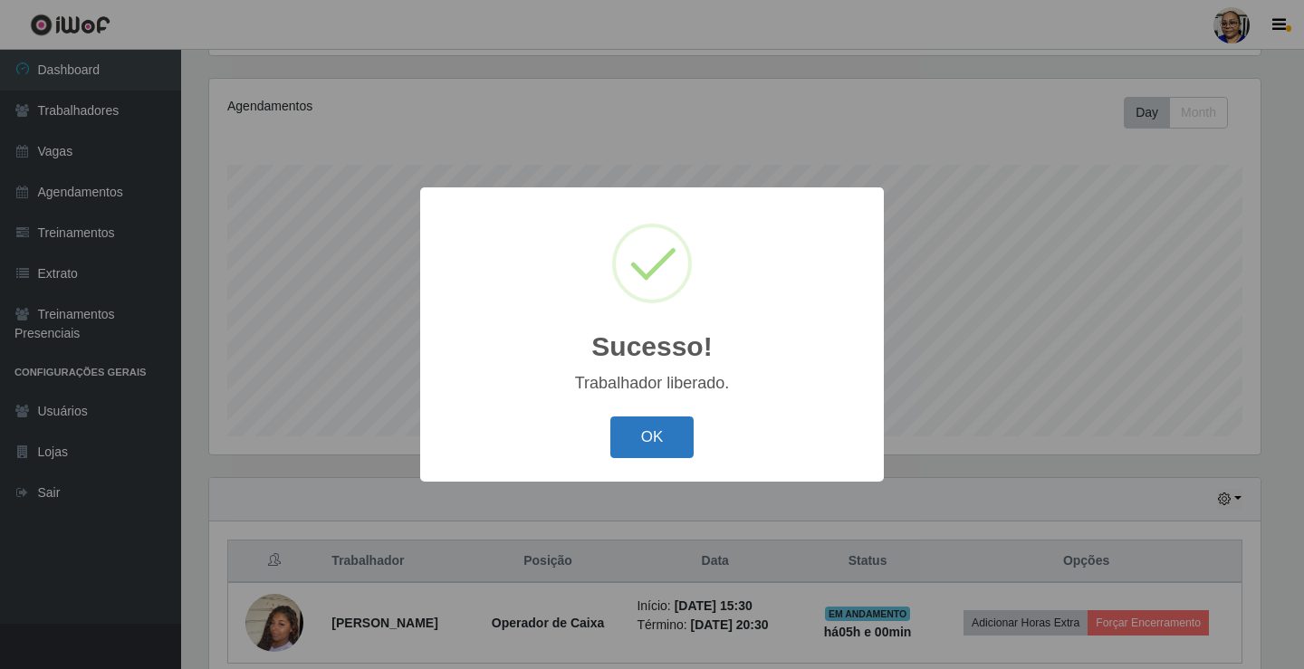
click at [653, 436] on button "OK" at bounding box center [652, 438] width 84 height 43
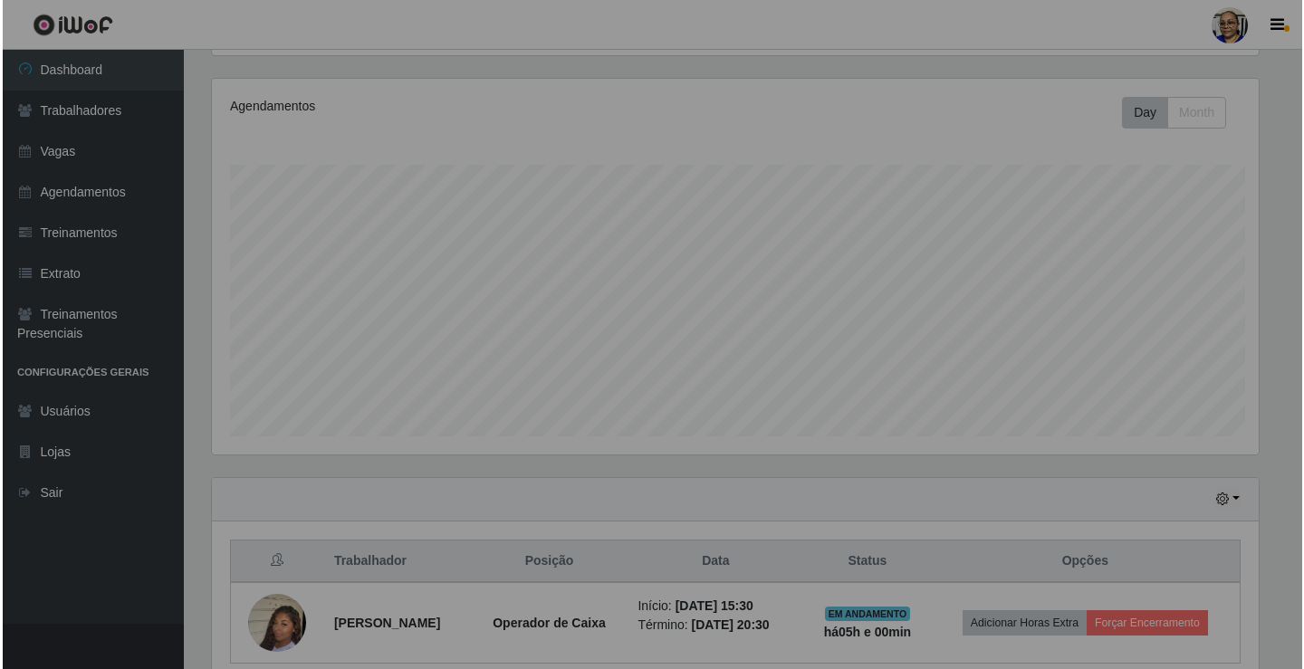
scroll to position [376, 1062]
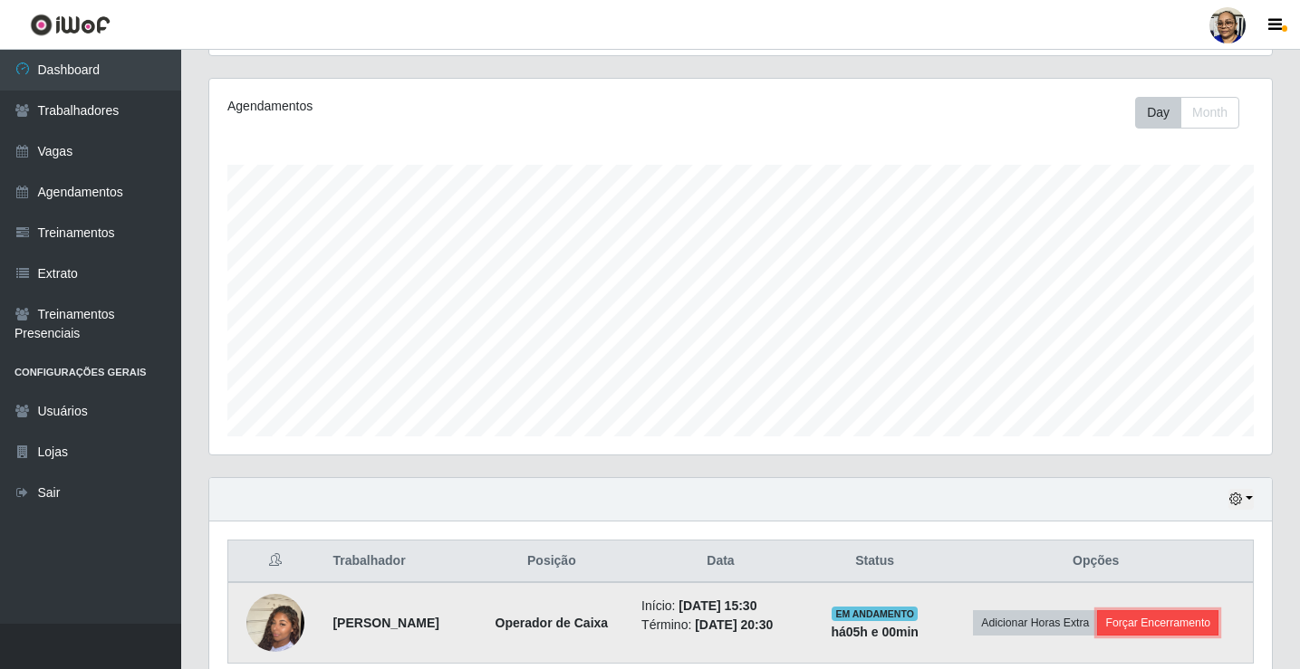
click at [1182, 622] on button "Forçar Encerramento" at bounding box center [1157, 622] width 121 height 25
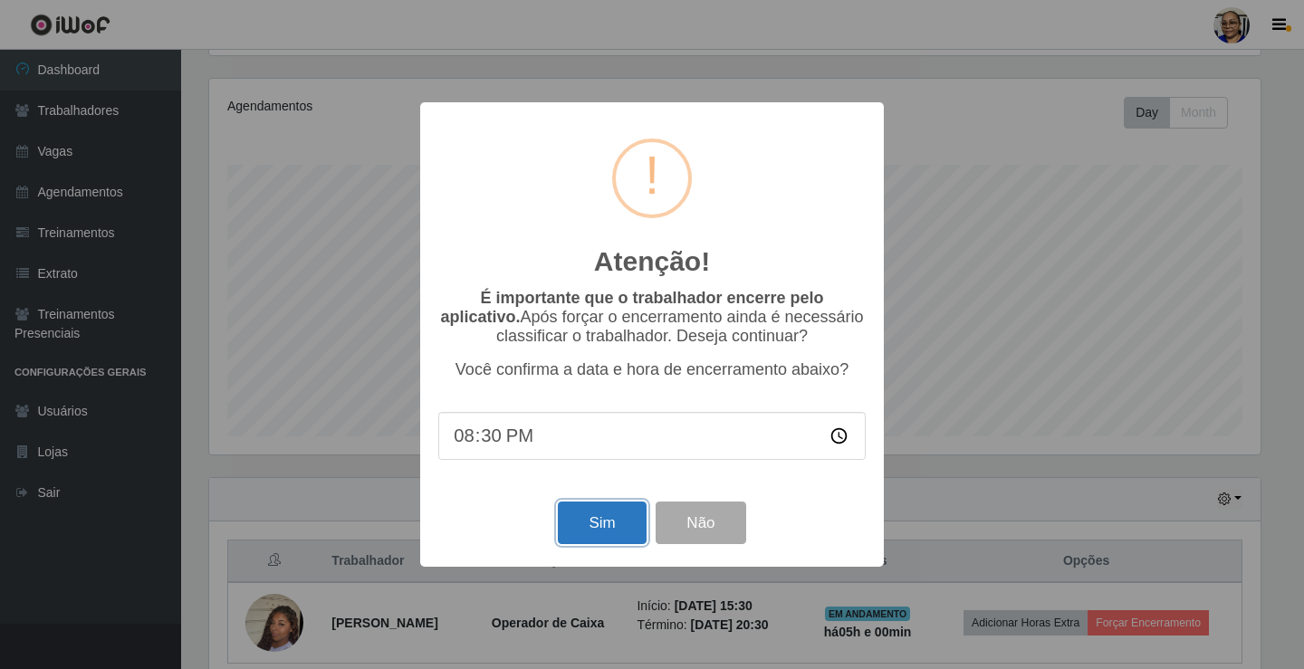
click at [607, 533] on button "Sim" at bounding box center [602, 523] width 88 height 43
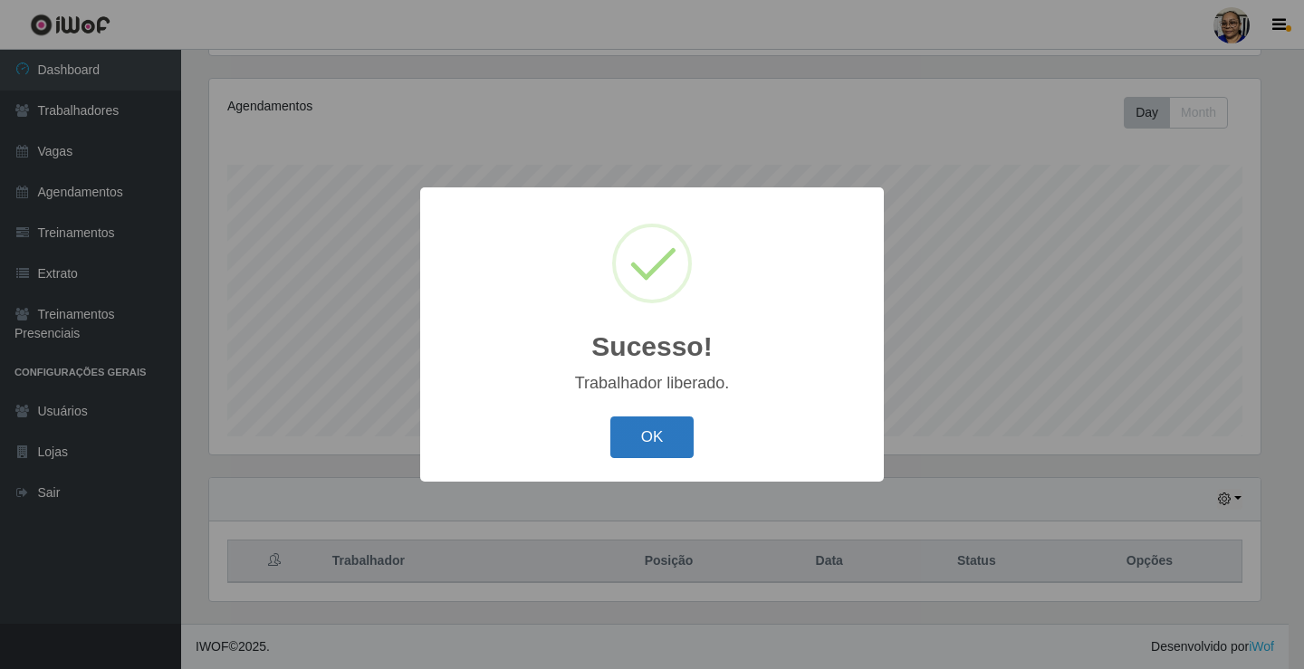
click at [654, 428] on button "OK" at bounding box center [652, 438] width 84 height 43
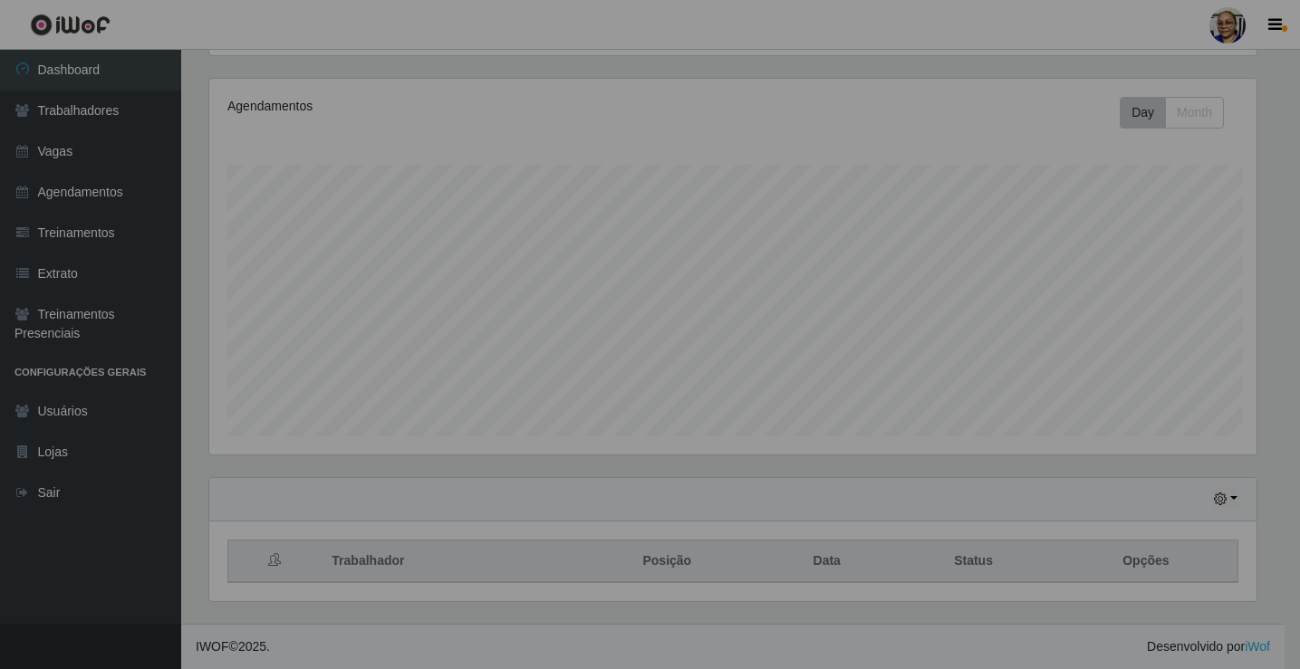
scroll to position [376, 1062]
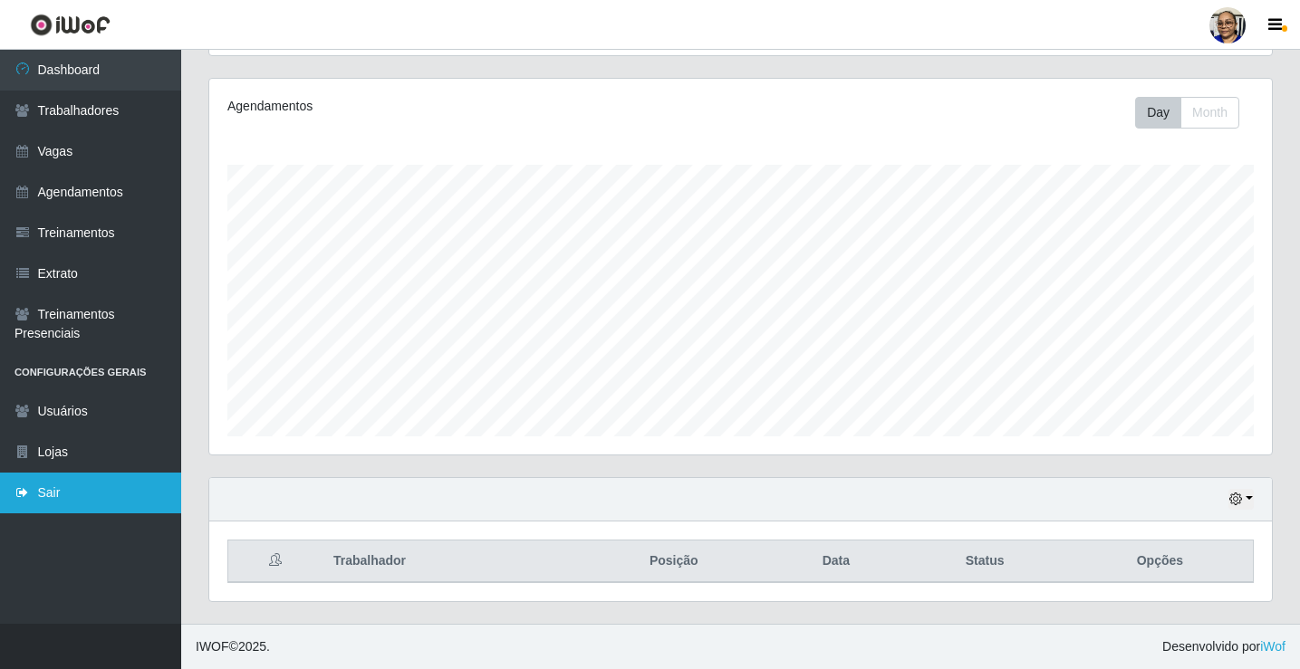
click at [72, 491] on link "Sair" at bounding box center [90, 493] width 181 height 41
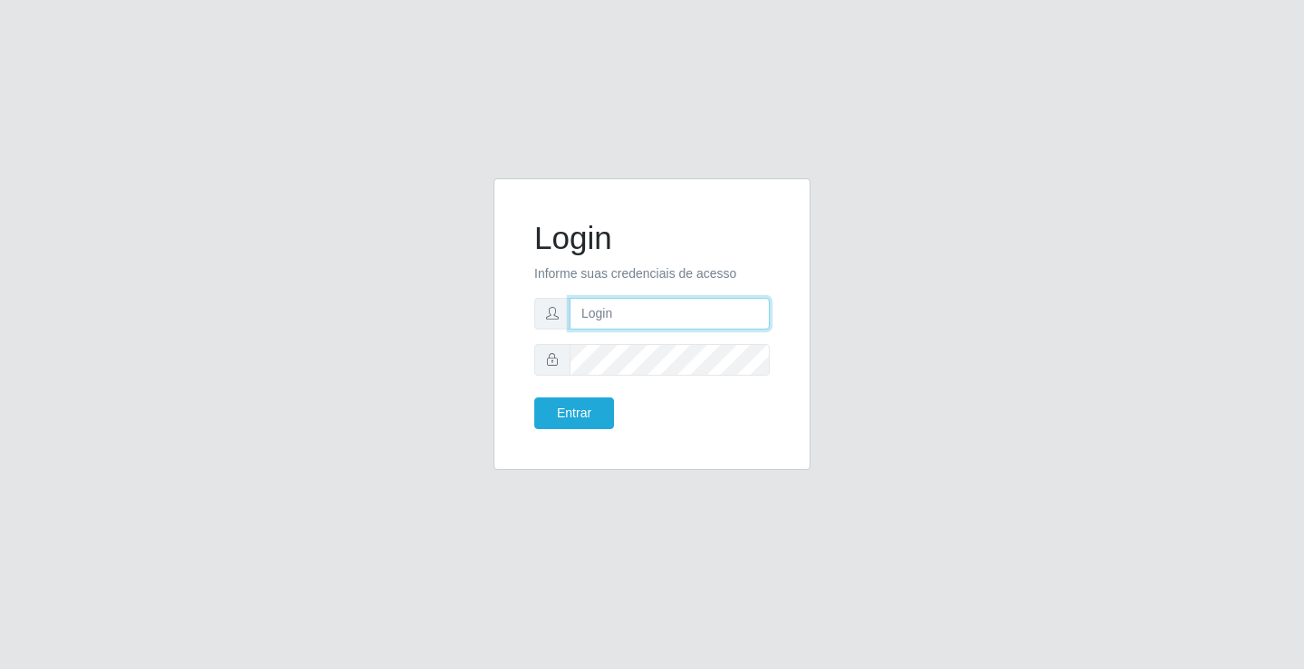
type input "[EMAIL_ADDRESS][DOMAIN_NAME]"
